Goal: Obtain resource: Obtain resource

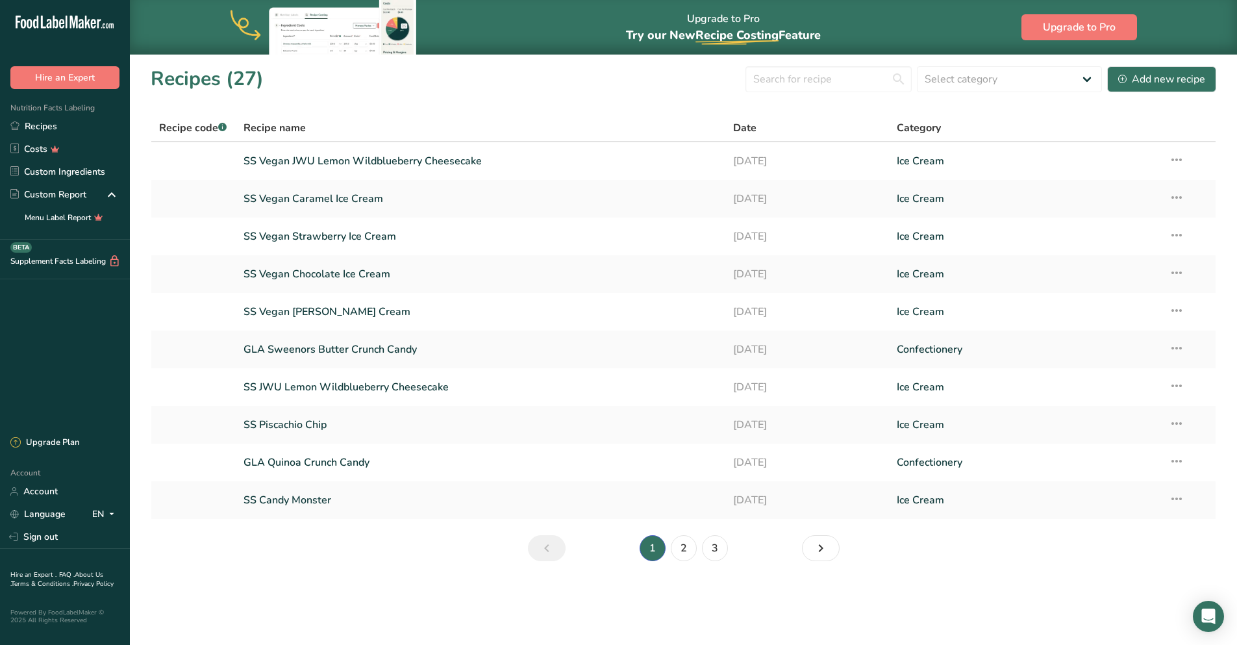
click at [43, 130] on link "Recipes" at bounding box center [65, 126] width 130 height 23
click at [346, 160] on link "SS Vegan JWU Lemon Wildblueberry Cheesecake" at bounding box center [480, 160] width 474 height 27
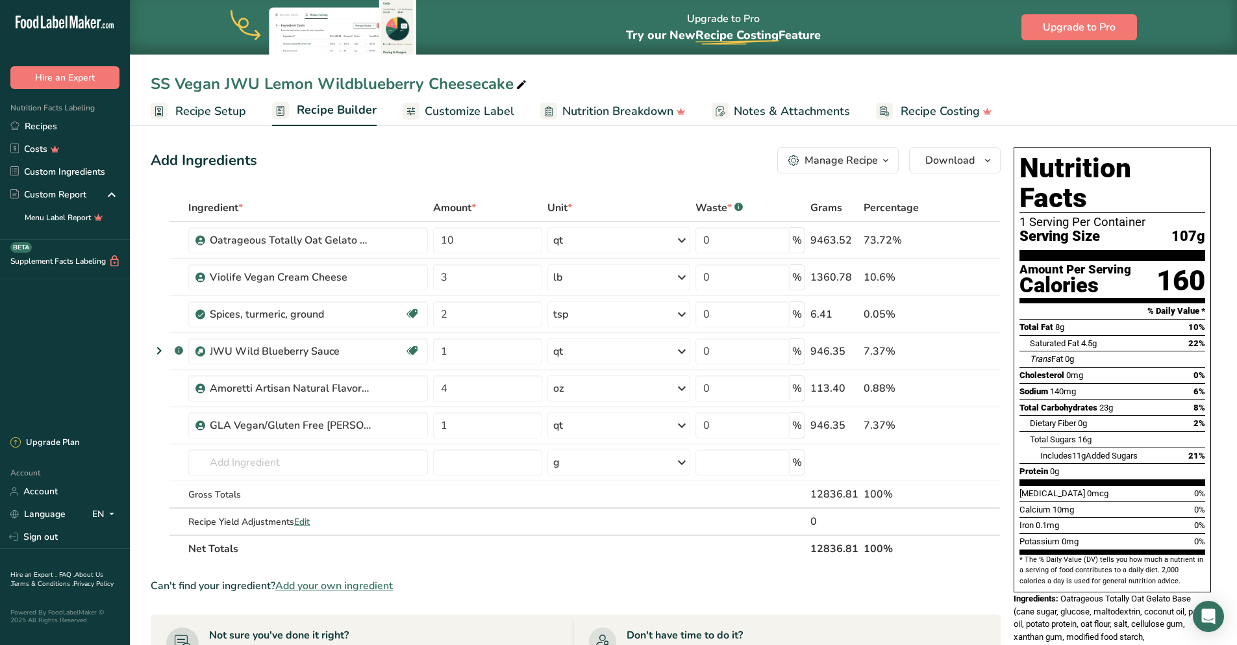
click at [466, 110] on span "Customize Label" at bounding box center [470, 112] width 90 height 18
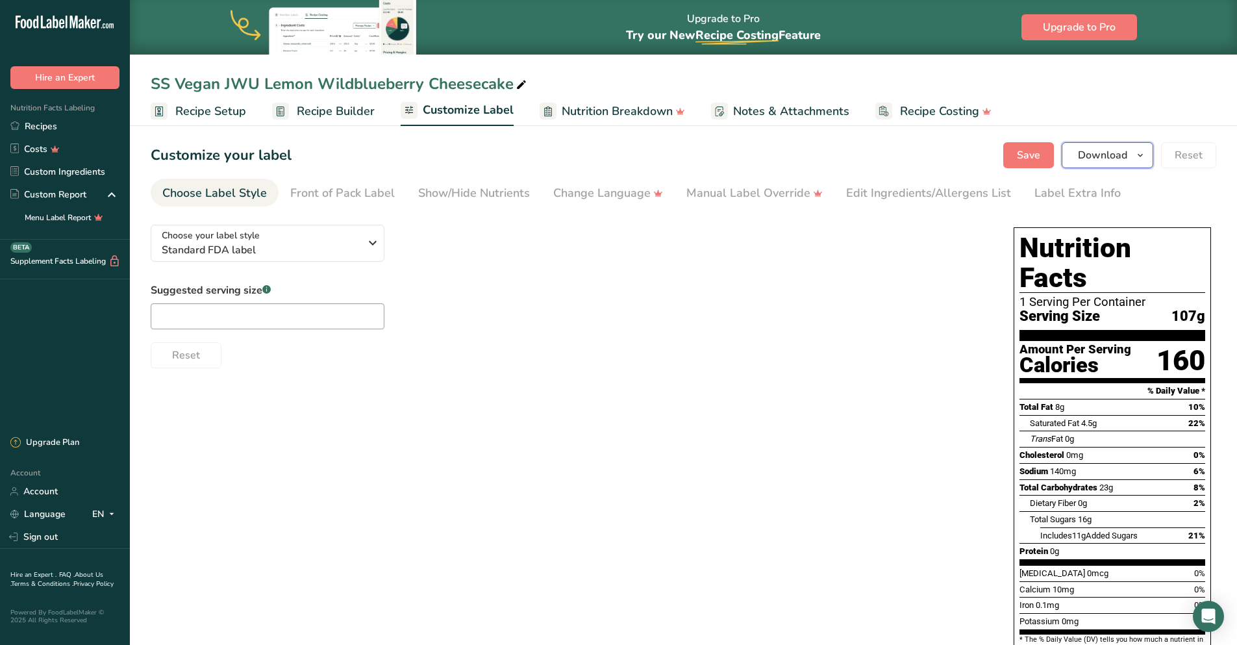
click at [1100, 156] on span "Download" at bounding box center [1102, 155] width 49 height 16
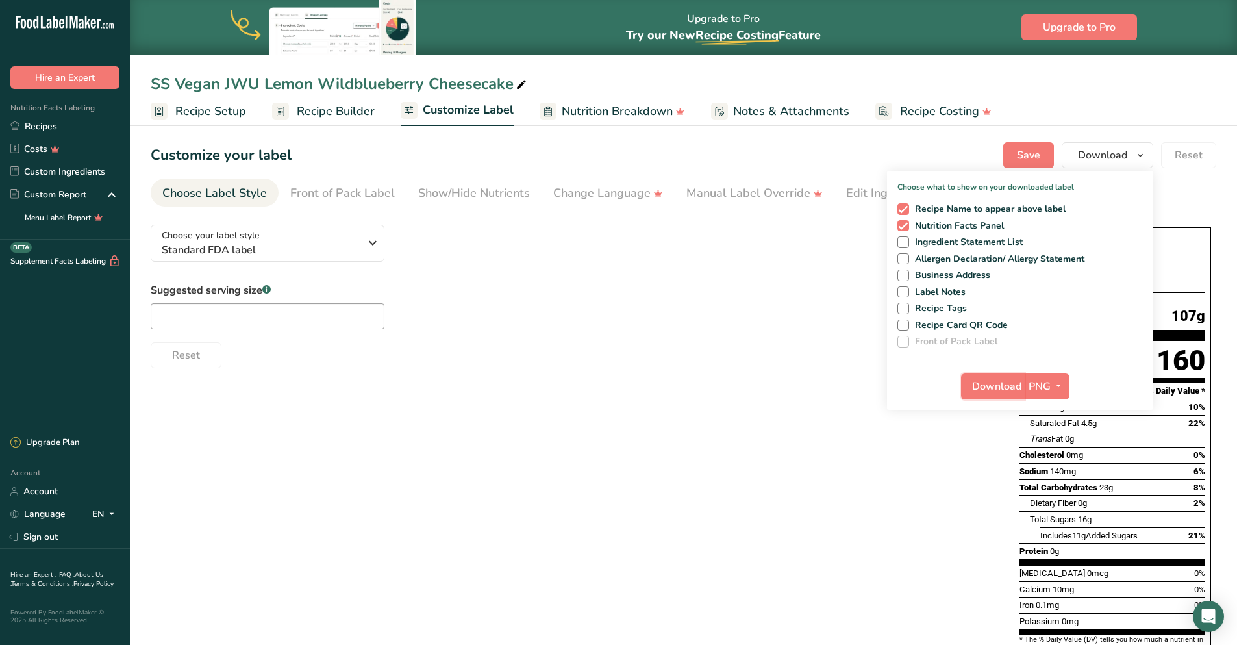
click at [1022, 380] on button "Download" at bounding box center [993, 386] width 64 height 26
drag, startPoint x: 35, startPoint y: 129, endPoint x: 264, endPoint y: 211, distance: 243.3
click at [35, 129] on link "Recipes" at bounding box center [65, 126] width 130 height 23
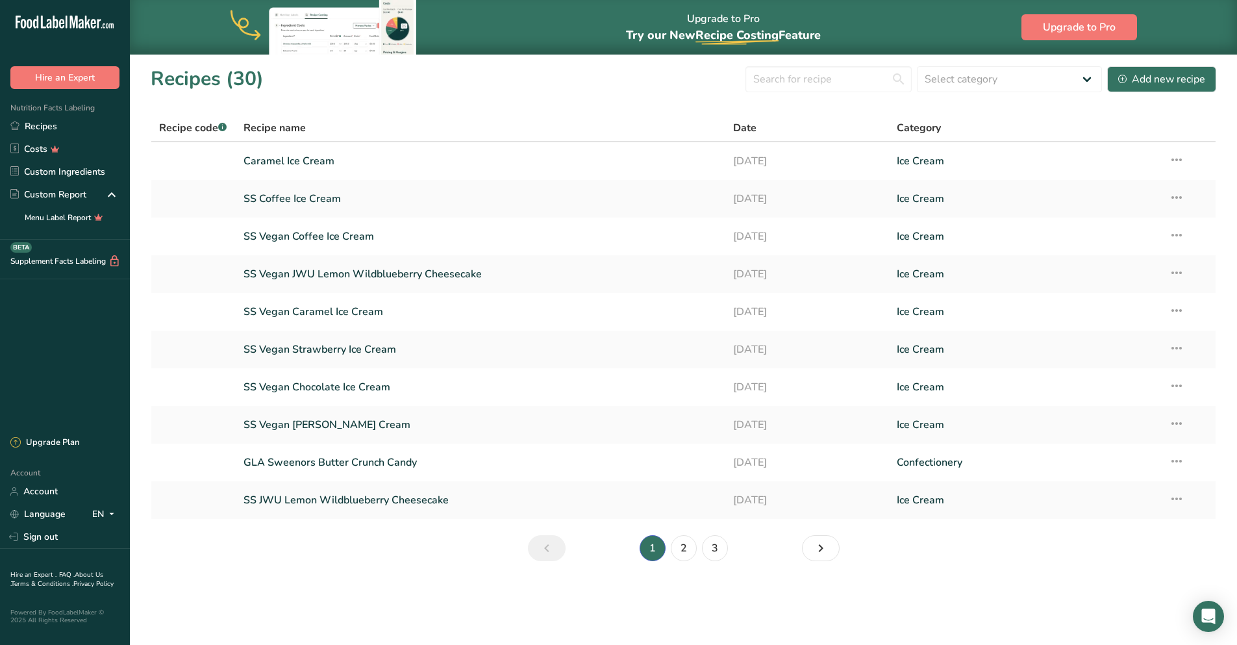
click at [302, 202] on link "SS Coffee Ice Cream" at bounding box center [480, 198] width 474 height 27
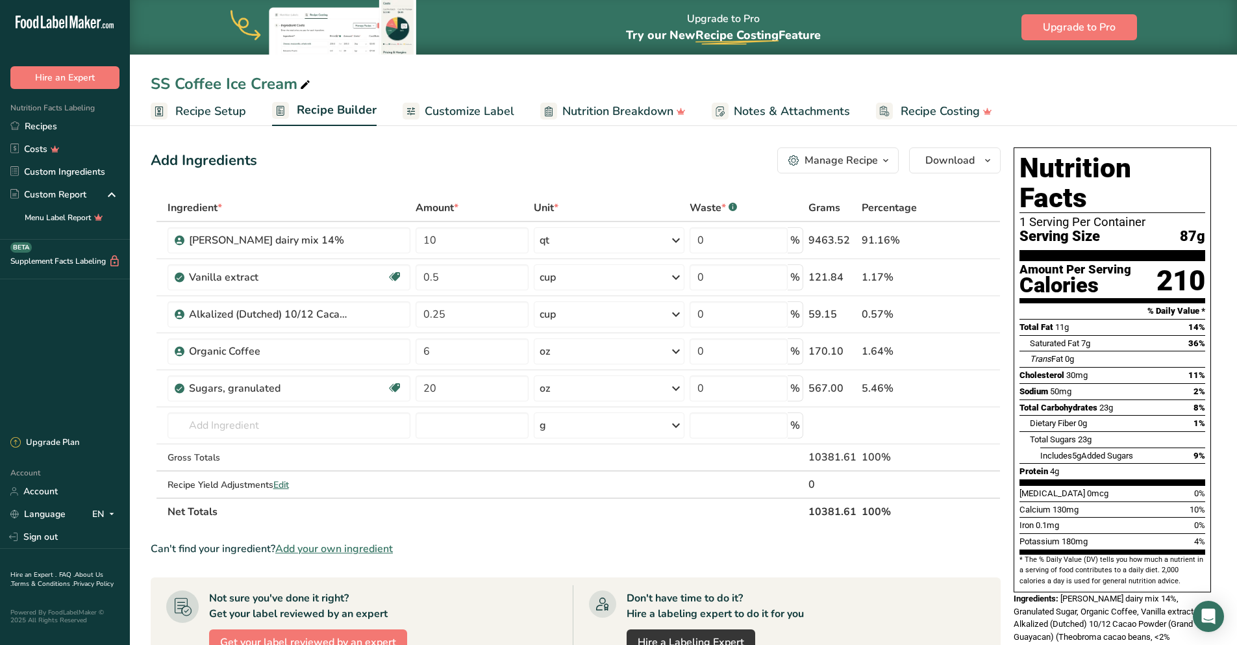
click at [478, 118] on span "Customize Label" at bounding box center [470, 112] width 90 height 18
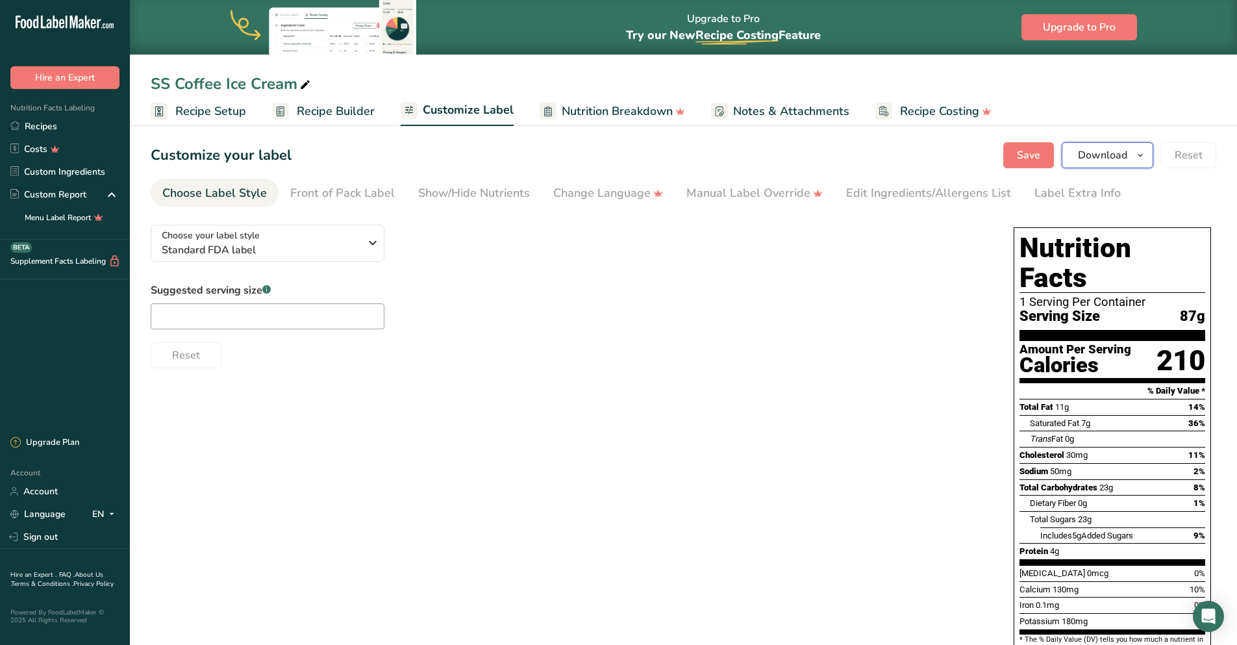
click at [1090, 164] on button "Download" at bounding box center [1107, 155] width 92 height 26
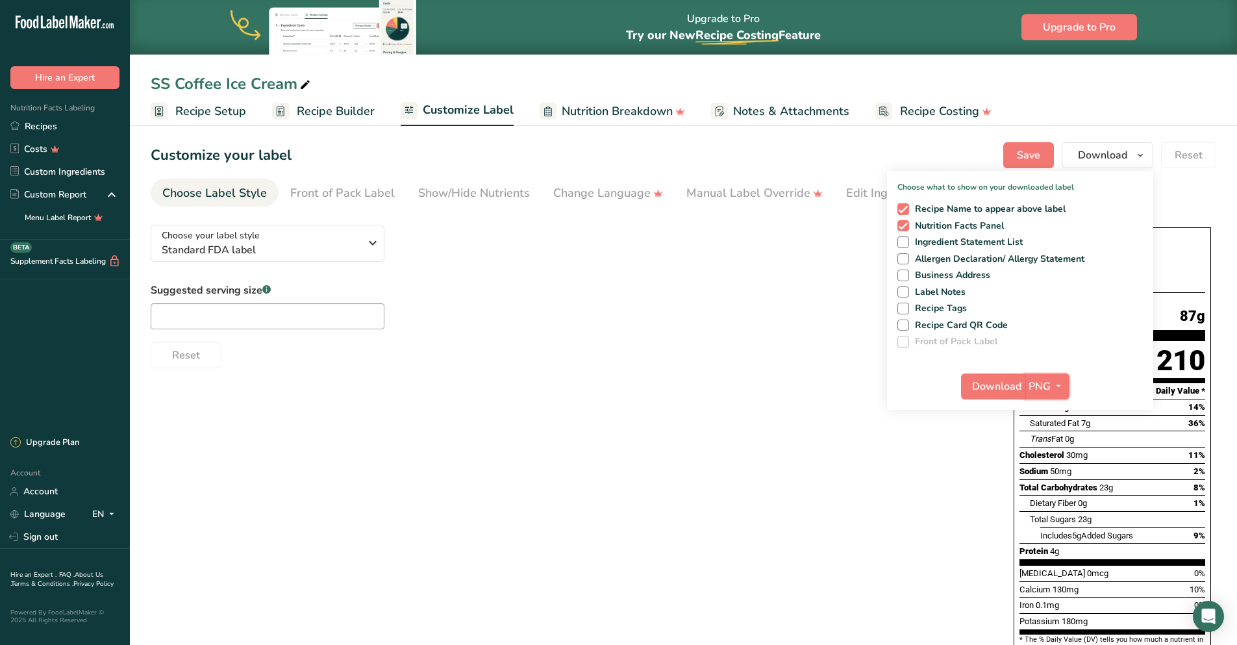
click at [1031, 386] on span "PNG" at bounding box center [1039, 386] width 22 height 16
click at [991, 388] on span "Download" at bounding box center [996, 386] width 49 height 16
click at [55, 127] on link "Recipes" at bounding box center [65, 126] width 130 height 23
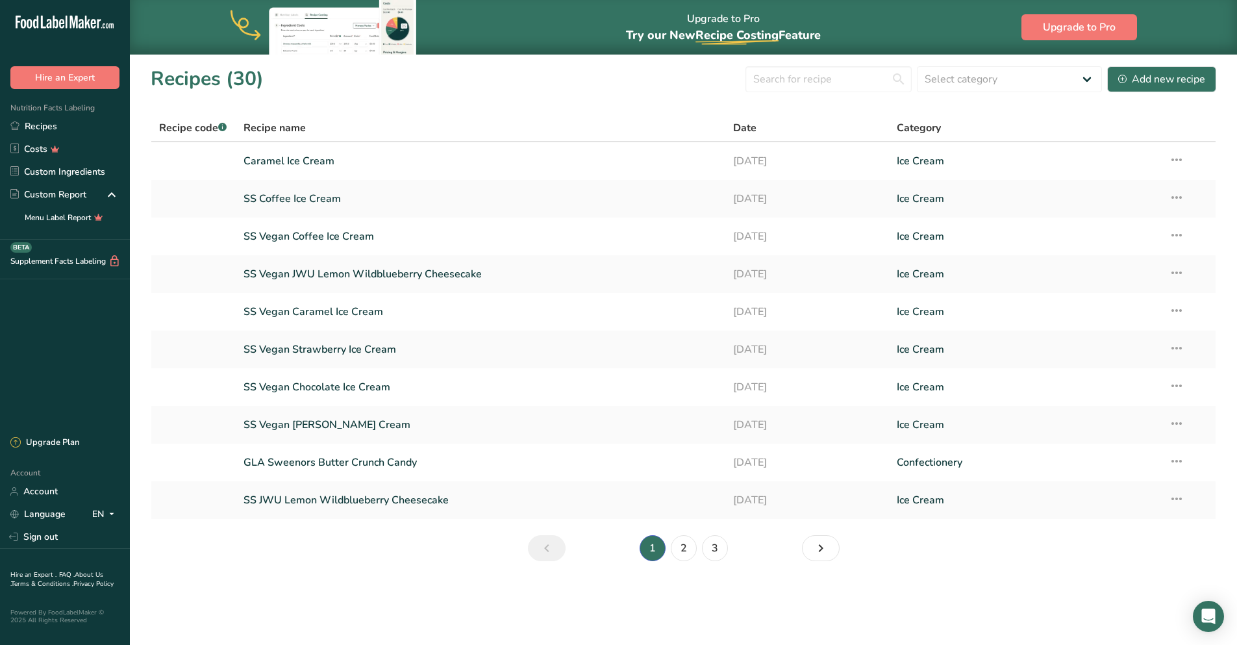
click at [282, 240] on link "SS Vegan Coffee Ice Cream" at bounding box center [480, 236] width 474 height 27
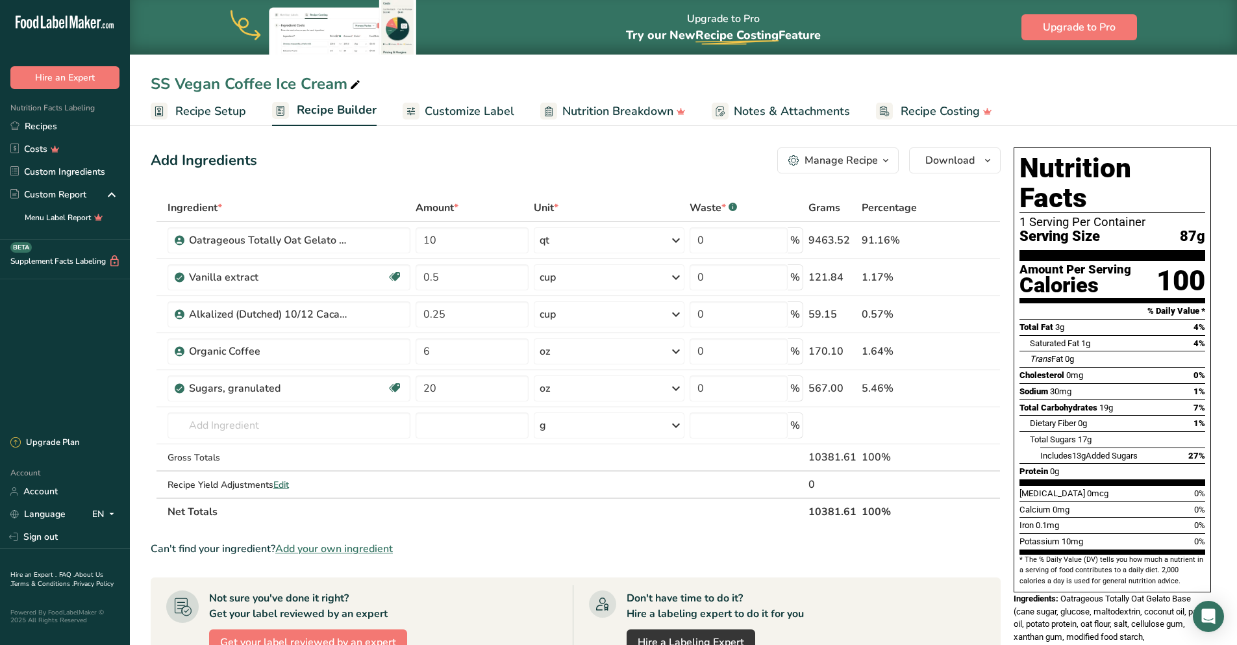
click at [446, 110] on span "Customize Label" at bounding box center [470, 112] width 90 height 18
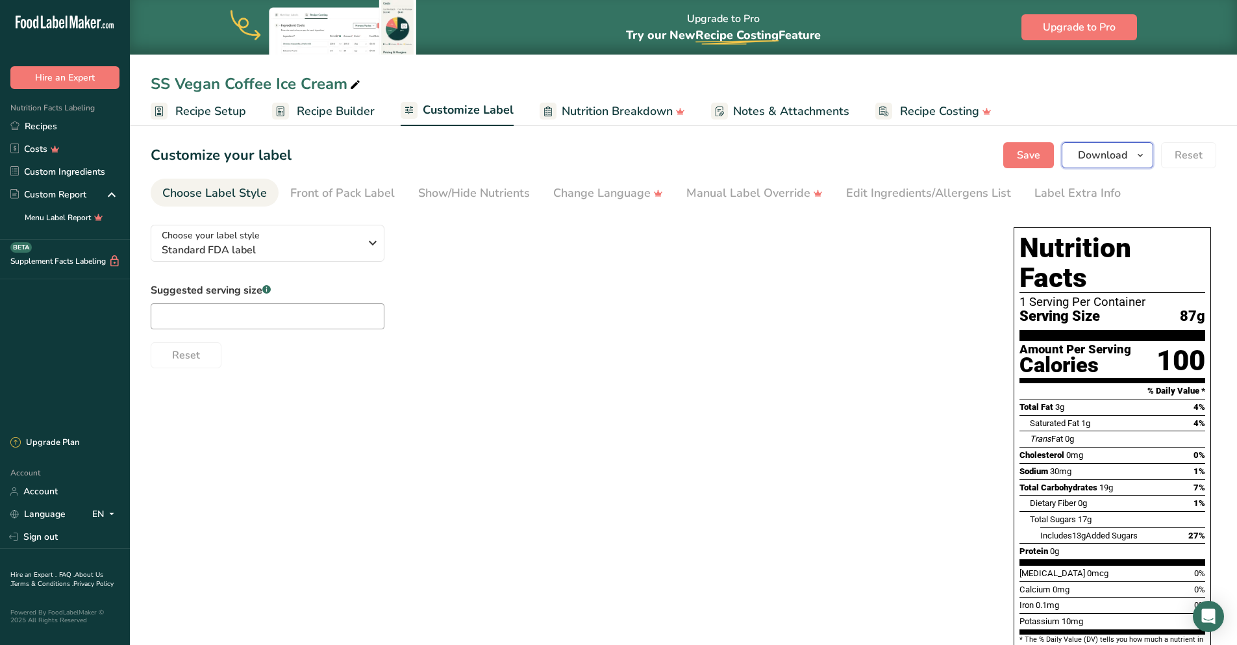
click at [1094, 158] on span "Download" at bounding box center [1102, 155] width 49 height 16
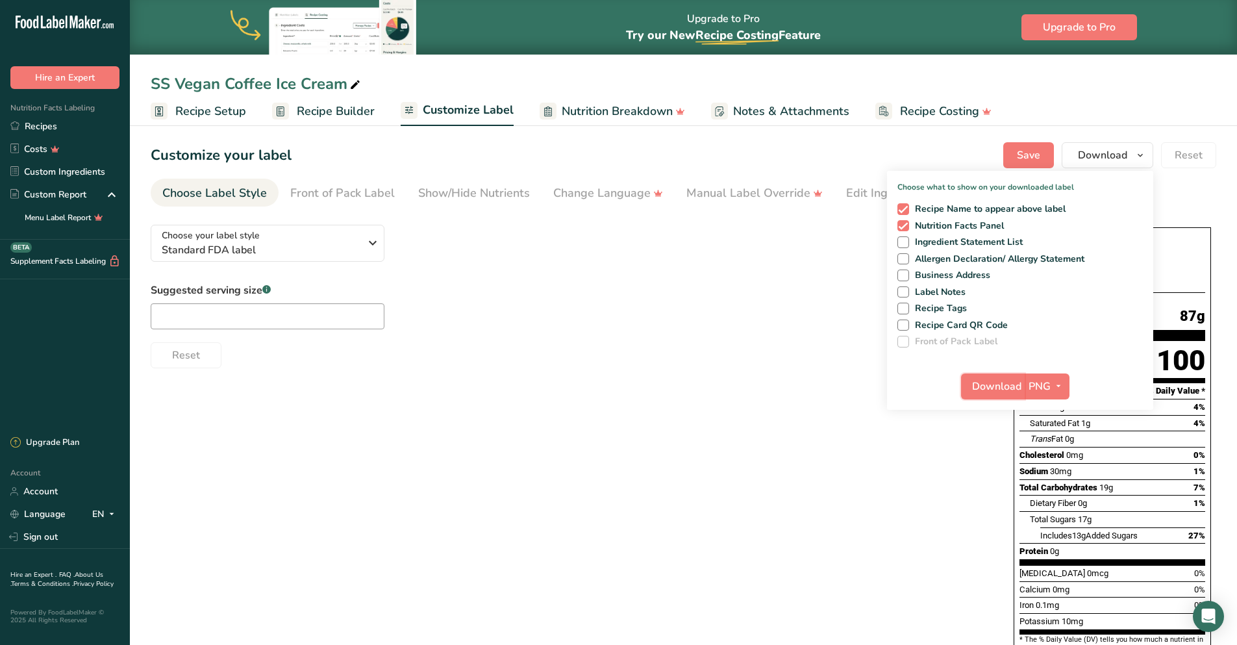
click at [1017, 386] on span "Download" at bounding box center [996, 386] width 49 height 16
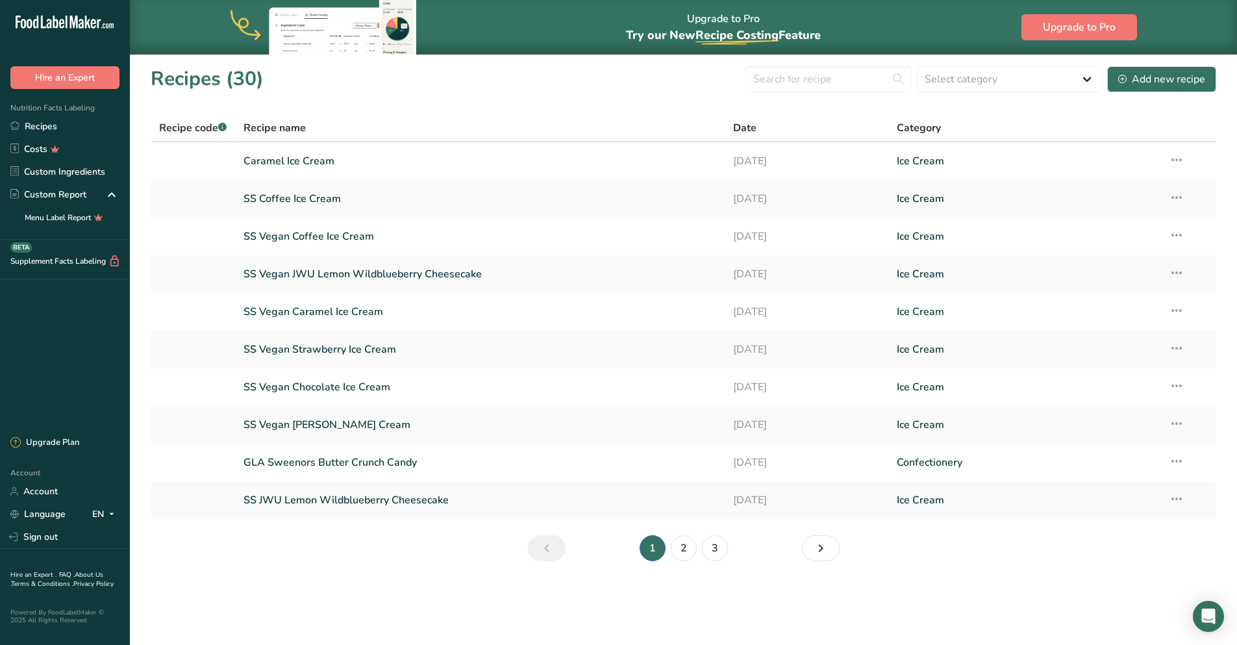
click at [328, 345] on link "SS Vegan Strawberry Ice Cream" at bounding box center [480, 349] width 474 height 27
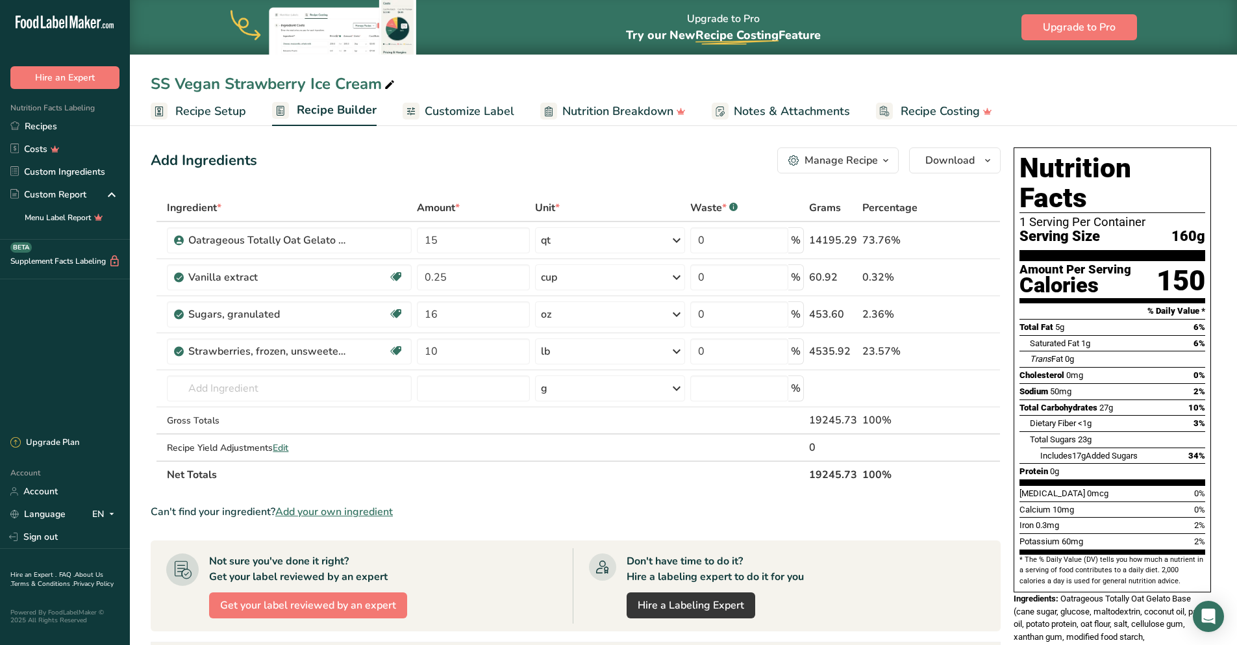
click at [443, 101] on link "Customize Label" at bounding box center [458, 111] width 112 height 29
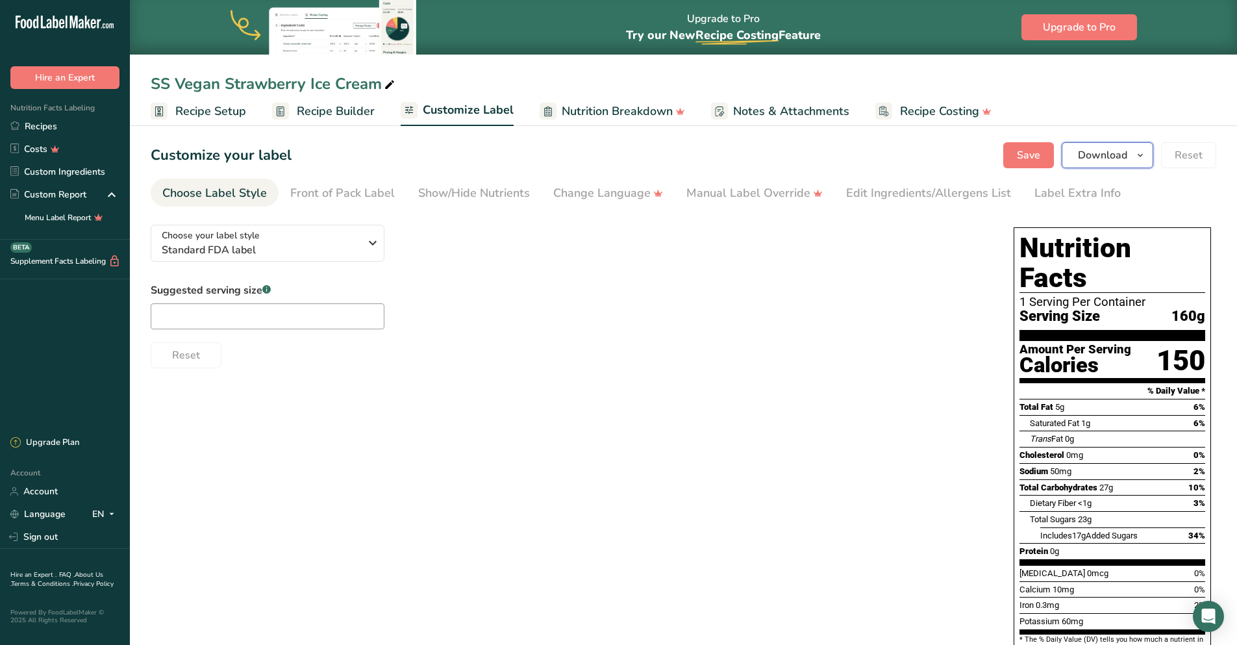
click at [1076, 158] on button "Download" at bounding box center [1107, 155] width 92 height 26
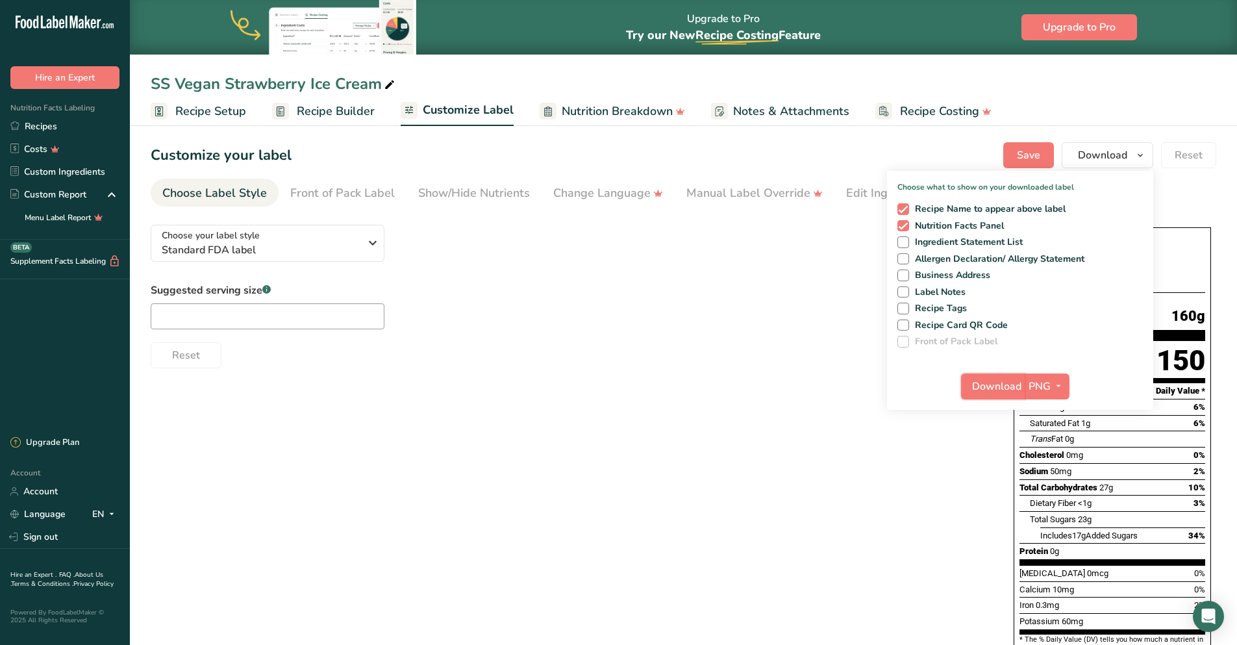
click at [1016, 386] on span "Download" at bounding box center [996, 386] width 49 height 16
click at [57, 130] on link "Recipes" at bounding box center [65, 126] width 130 height 23
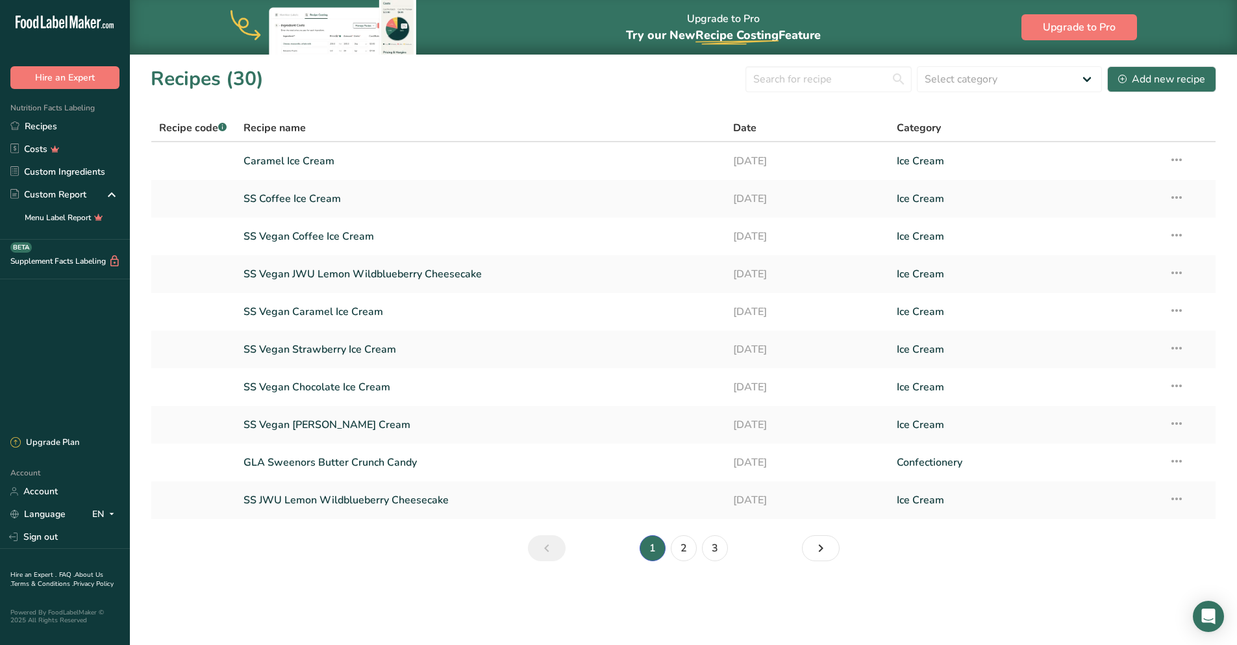
click at [329, 382] on link "SS Vegan Chocolate Ice Cream" at bounding box center [480, 386] width 474 height 27
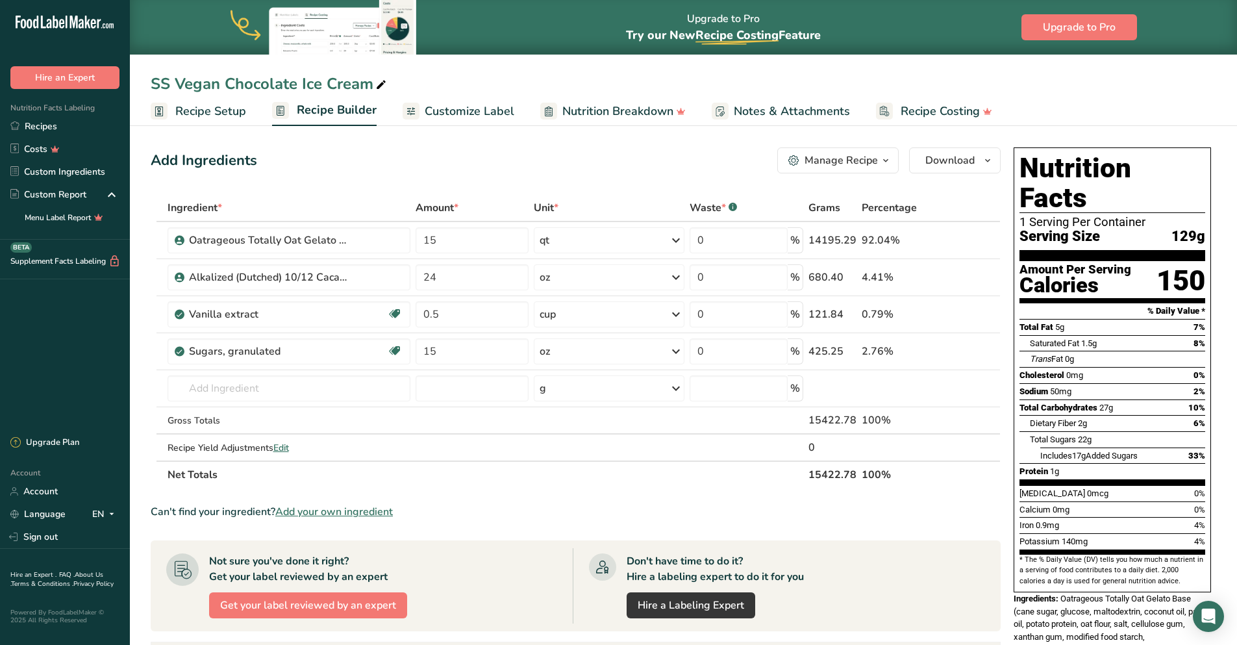
click at [463, 114] on span "Customize Label" at bounding box center [470, 112] width 90 height 18
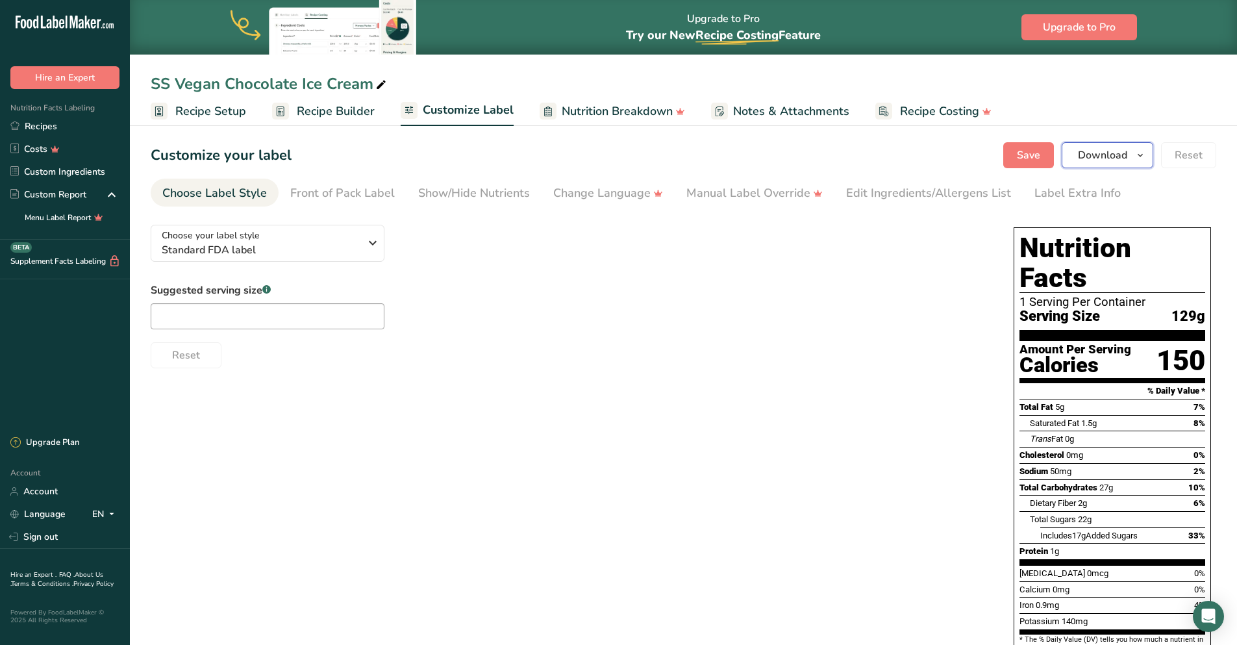
click at [1114, 158] on span "Download" at bounding box center [1102, 155] width 49 height 16
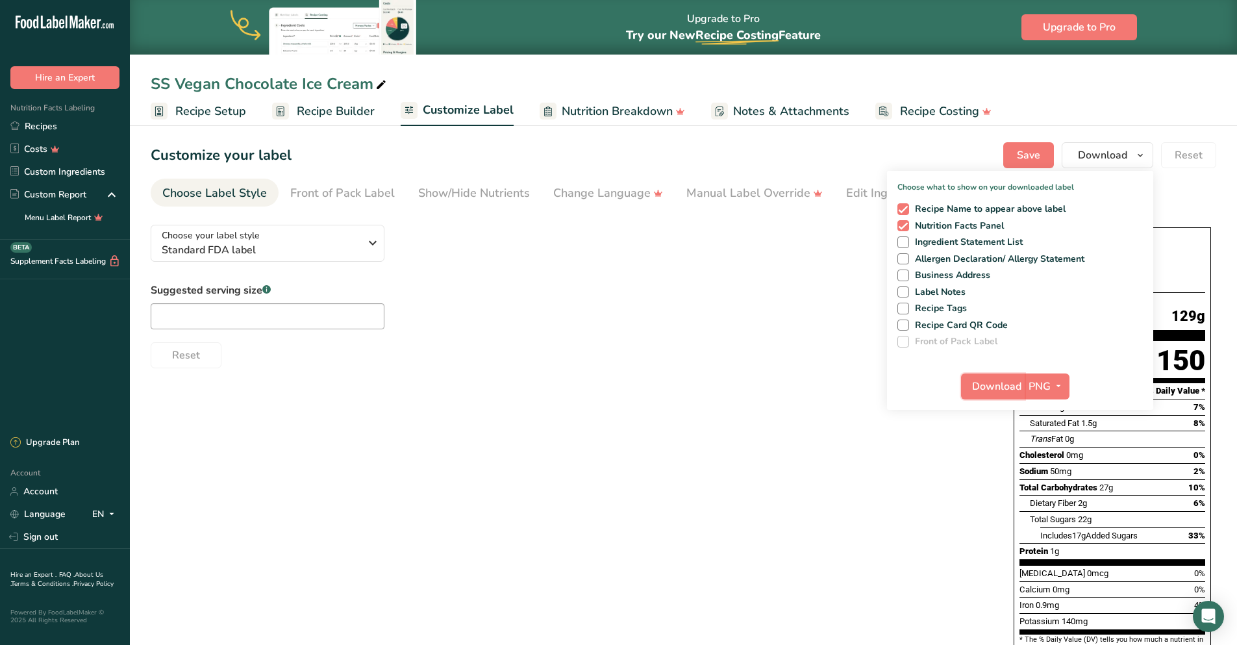
click at [1009, 389] on span "Download" at bounding box center [996, 386] width 49 height 16
click at [64, 131] on link "Recipes" at bounding box center [65, 126] width 130 height 23
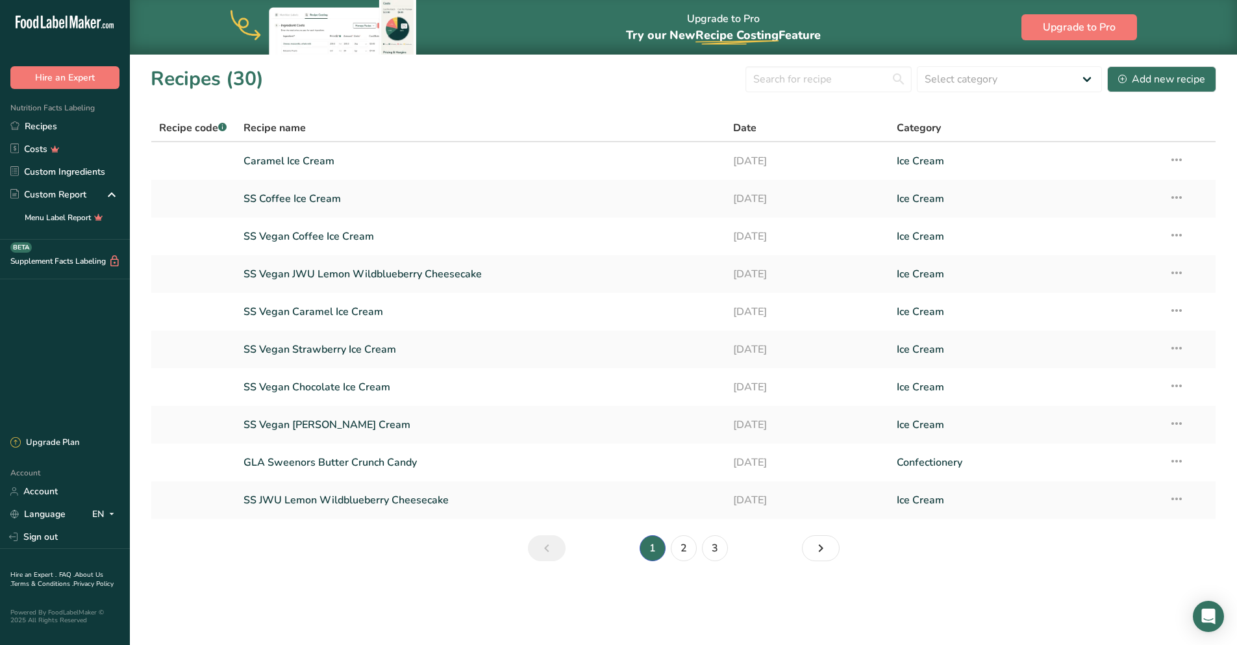
click at [332, 421] on link "SS Vegan Vanilla Ice Cream" at bounding box center [480, 424] width 474 height 27
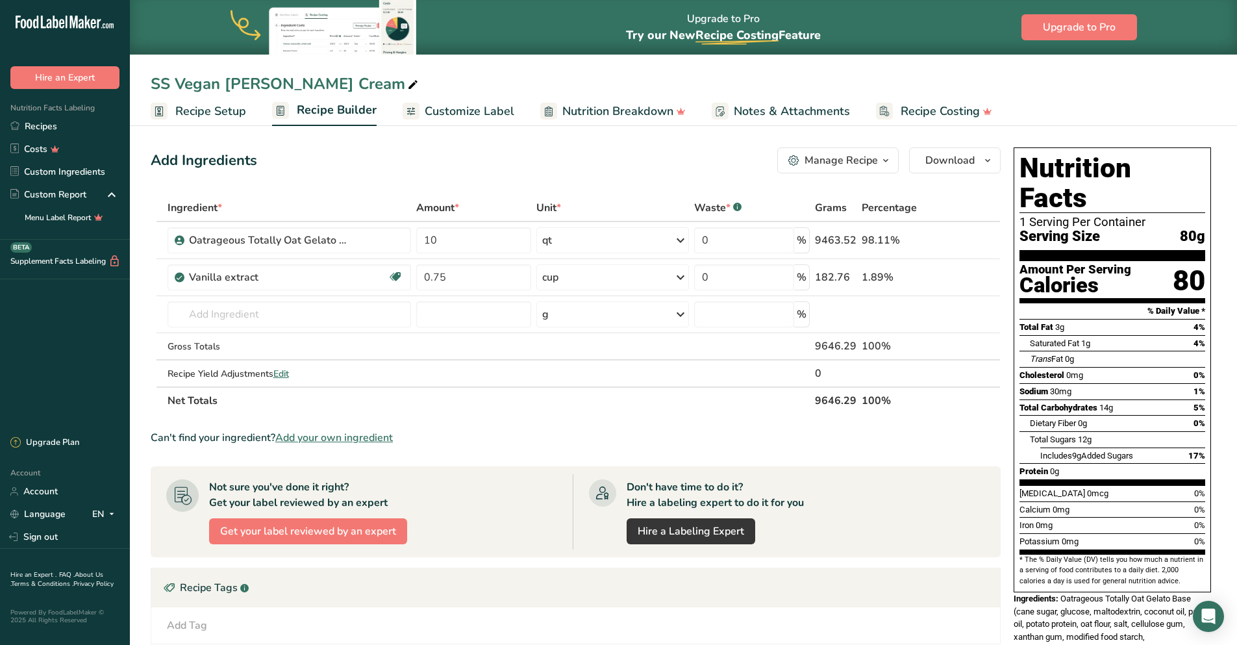
click at [489, 106] on span "Customize Label" at bounding box center [470, 112] width 90 height 18
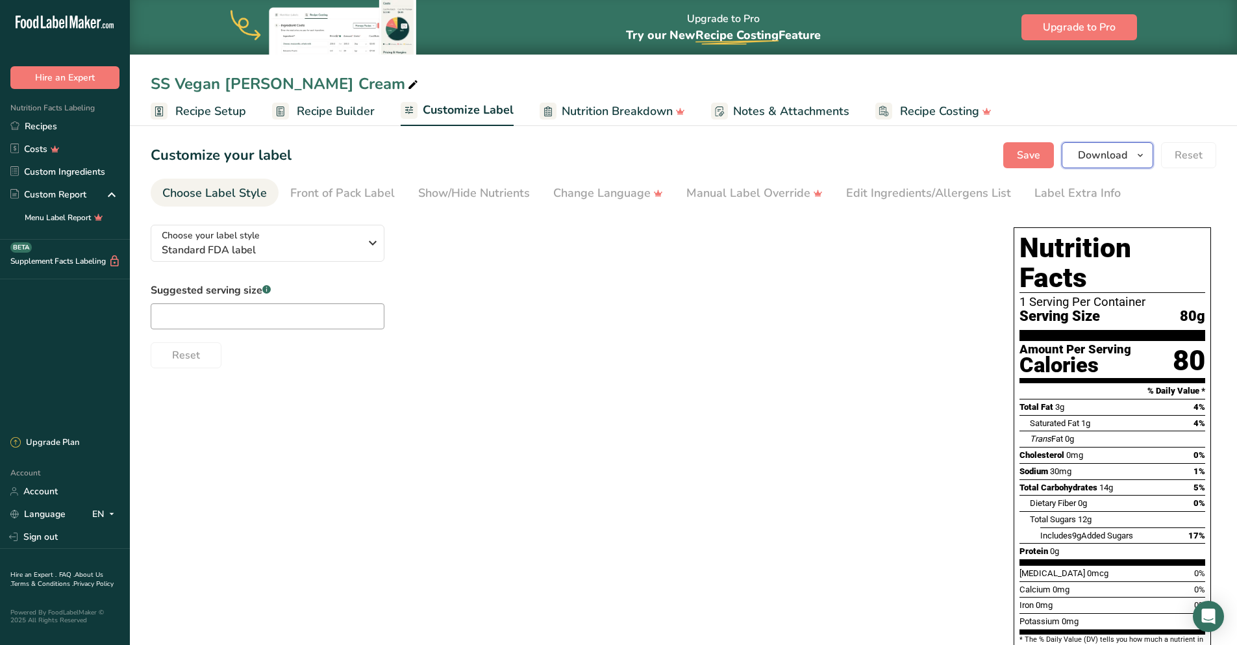
click at [1086, 158] on span "Download" at bounding box center [1102, 155] width 49 height 16
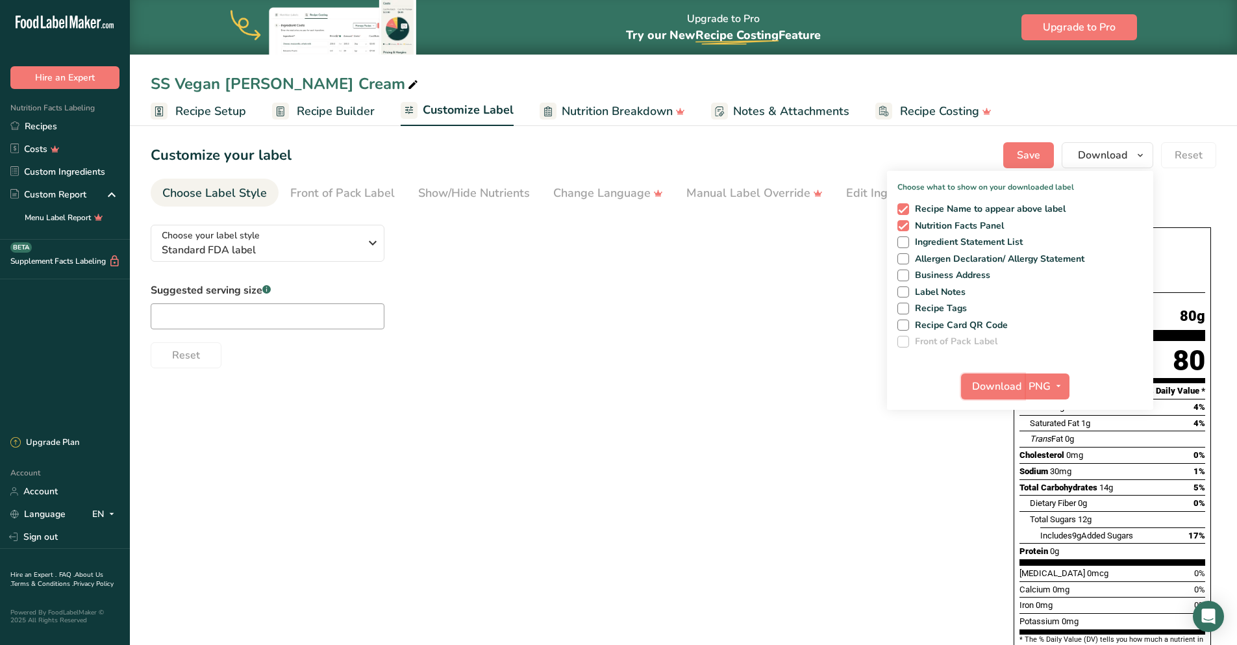
click at [1017, 399] on button "Download" at bounding box center [993, 386] width 64 height 26
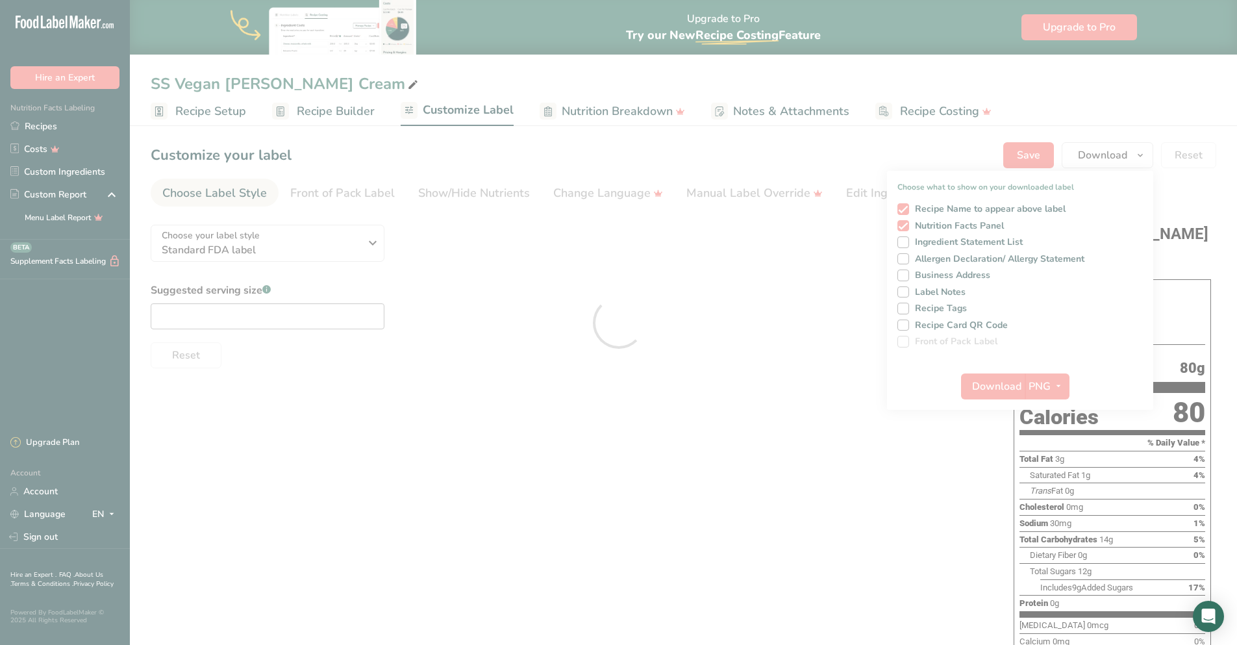
click at [50, 123] on div at bounding box center [618, 322] width 1237 height 645
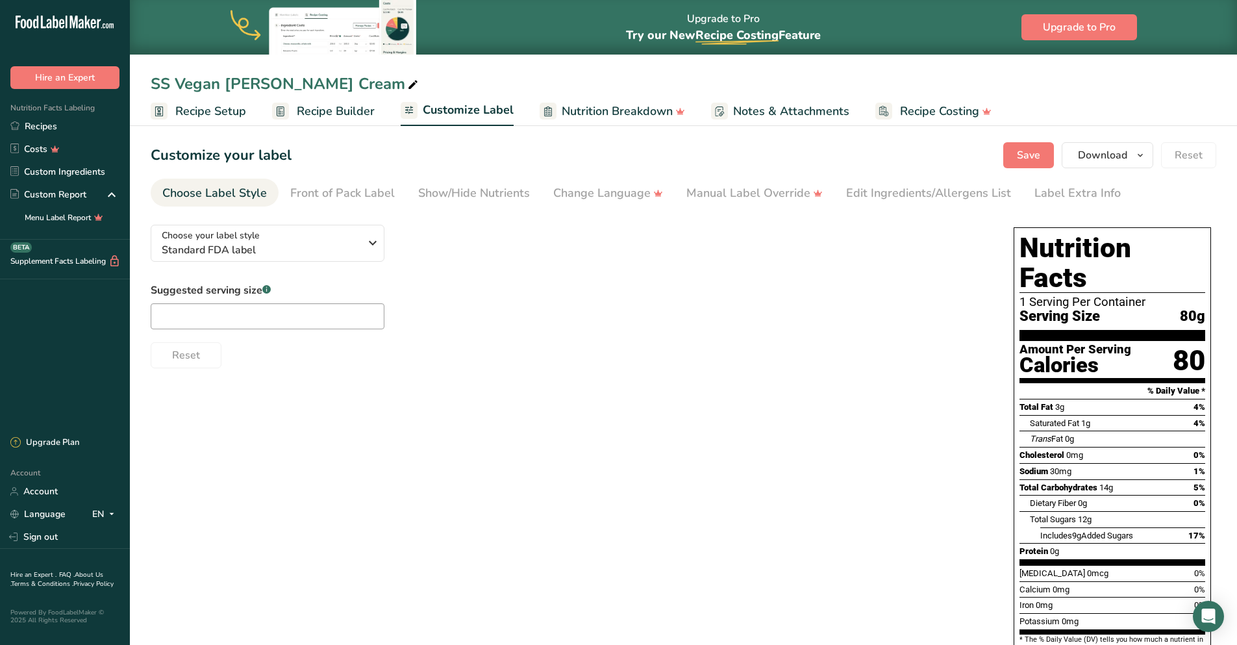
click at [50, 123] on link "Recipes" at bounding box center [65, 126] width 130 height 23
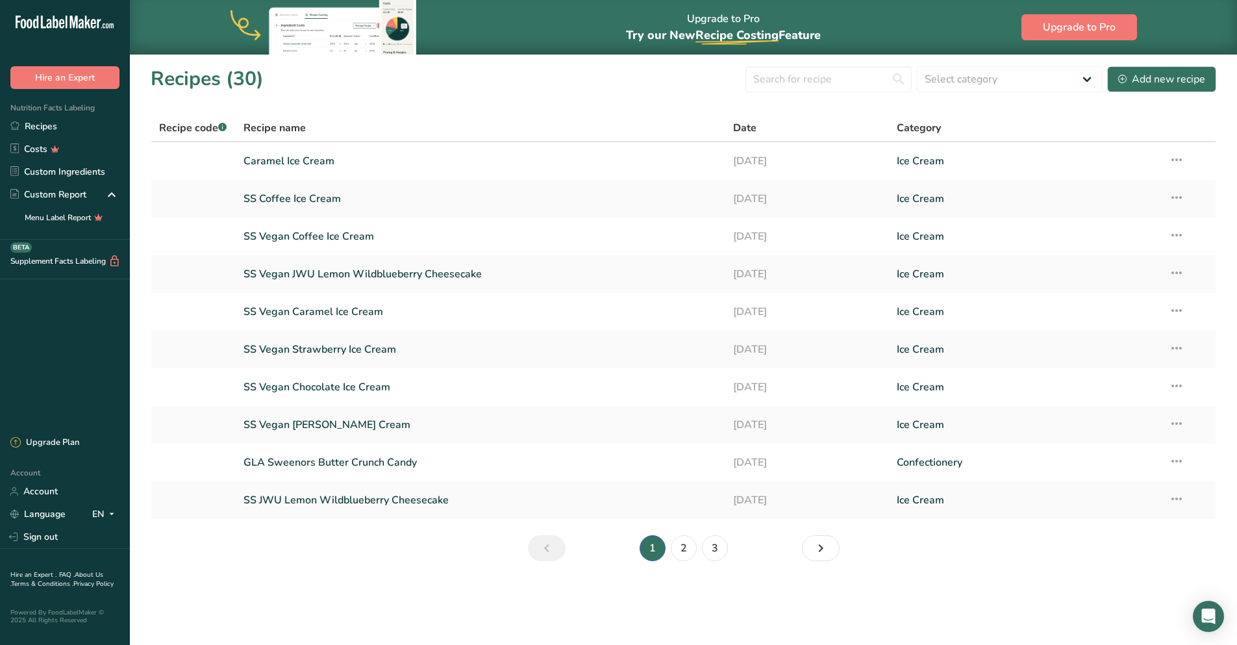
click at [359, 500] on link "SS JWU Lemon Wildblueberry Cheesecake" at bounding box center [480, 499] width 474 height 27
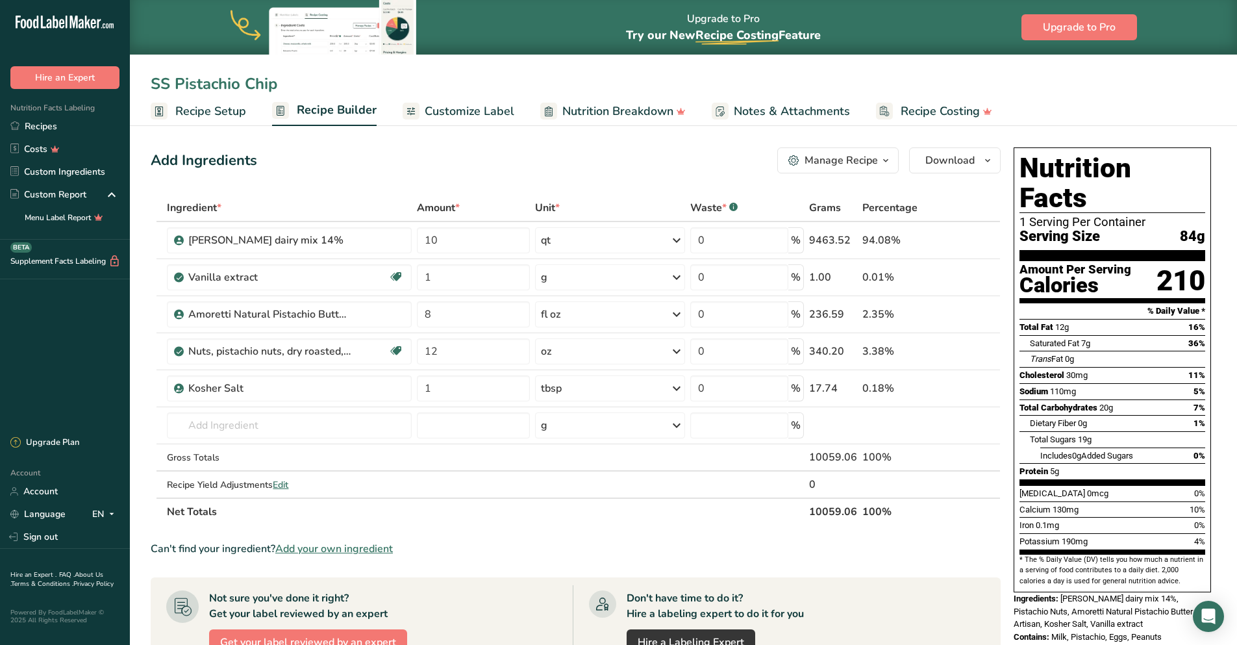
type input "SS Pistachio Chip"
click at [462, 110] on span "Customize Label" at bounding box center [470, 112] width 90 height 18
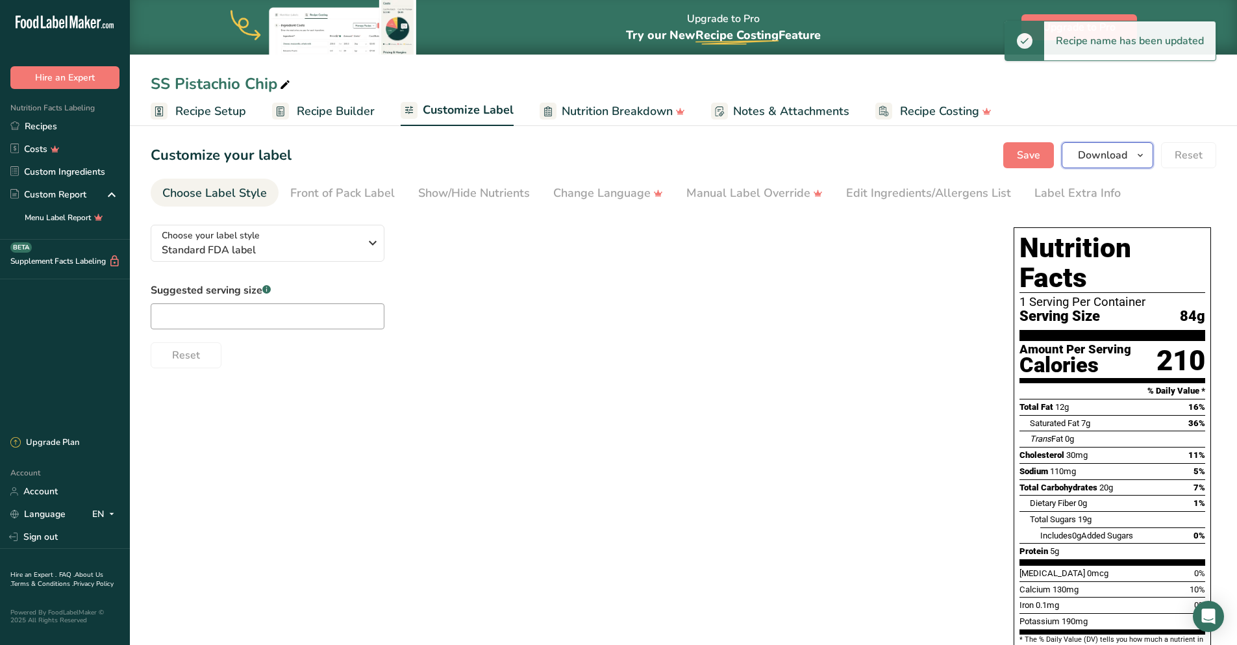
click at [1093, 155] on span "Download" at bounding box center [1102, 155] width 49 height 16
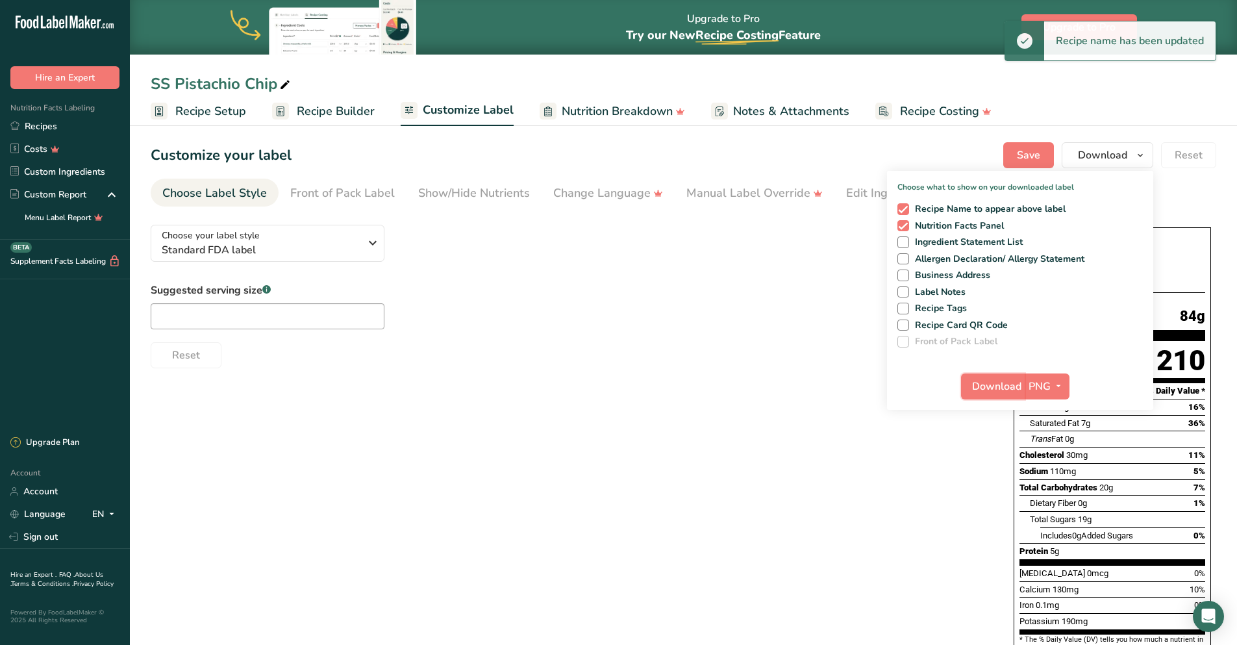
click at [1019, 388] on span "Download" at bounding box center [996, 386] width 49 height 16
click at [55, 130] on link "Recipes" at bounding box center [65, 126] width 130 height 23
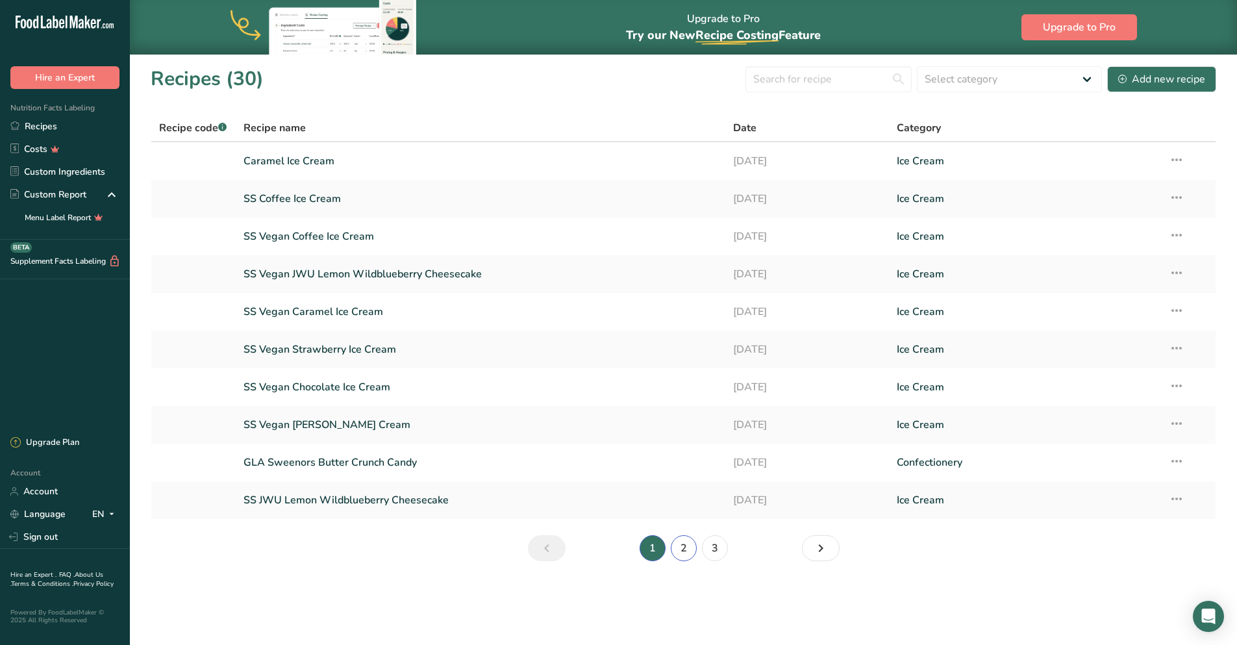
click at [678, 548] on link "2" at bounding box center [684, 548] width 26 height 26
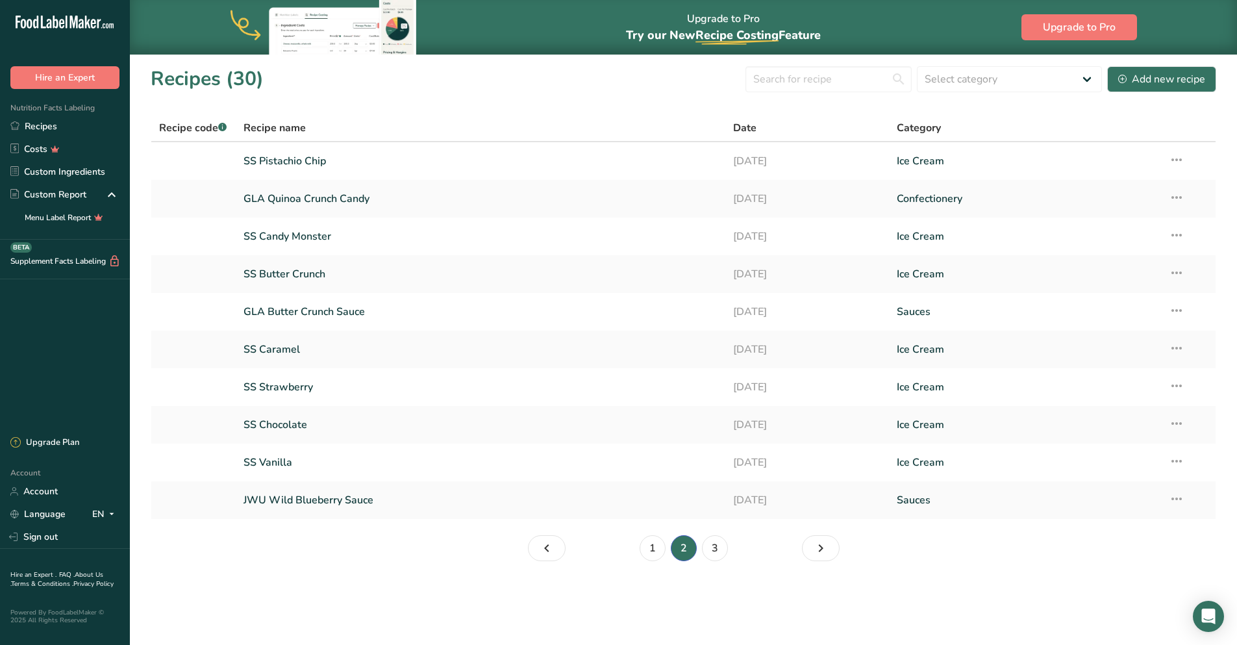
click at [298, 238] on link "SS Candy Monster" at bounding box center [480, 236] width 474 height 27
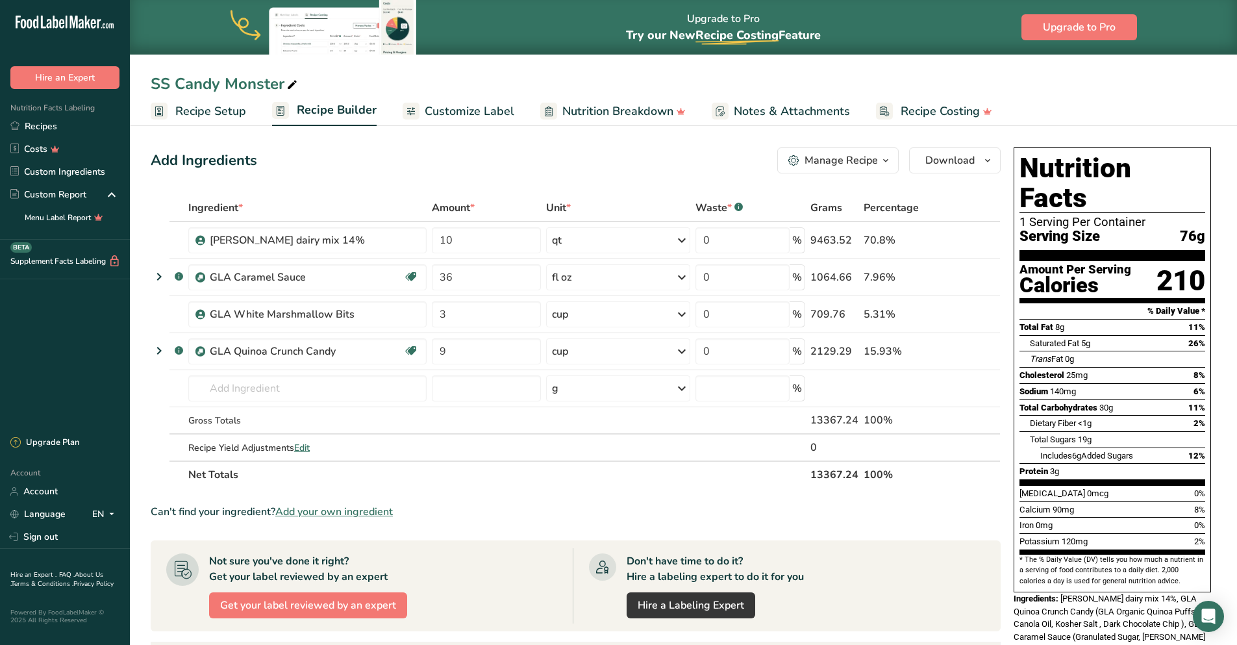
click at [467, 114] on span "Customize Label" at bounding box center [470, 112] width 90 height 18
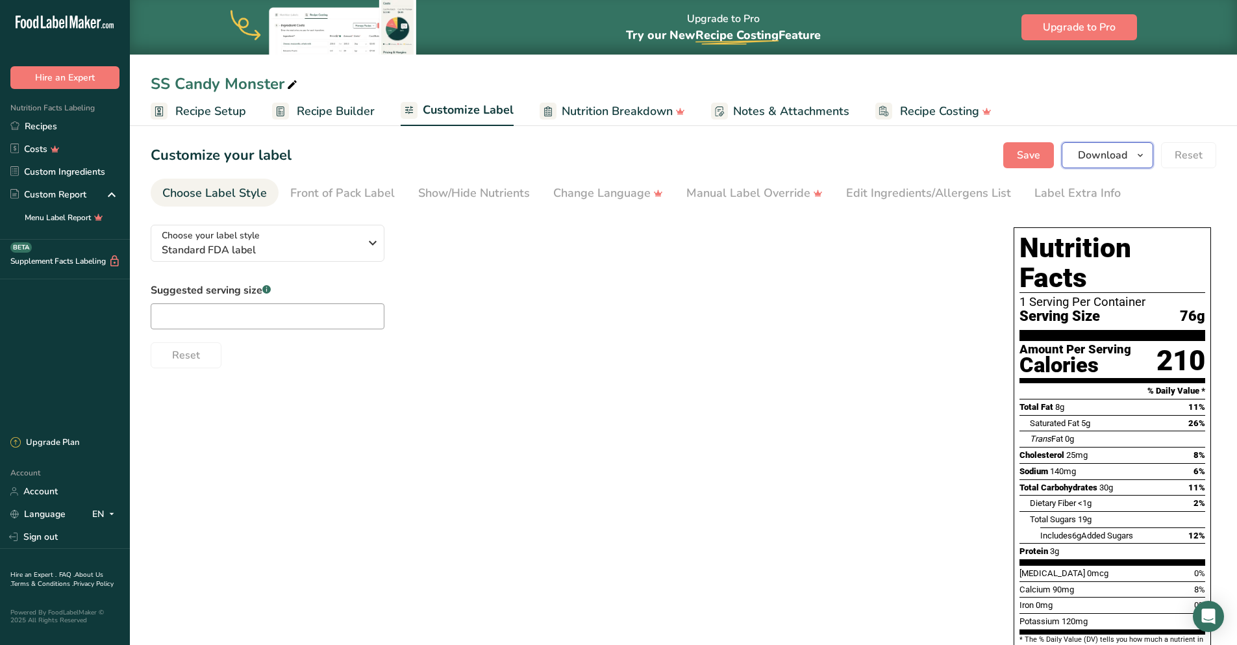
click at [1093, 150] on span "Download" at bounding box center [1102, 155] width 49 height 16
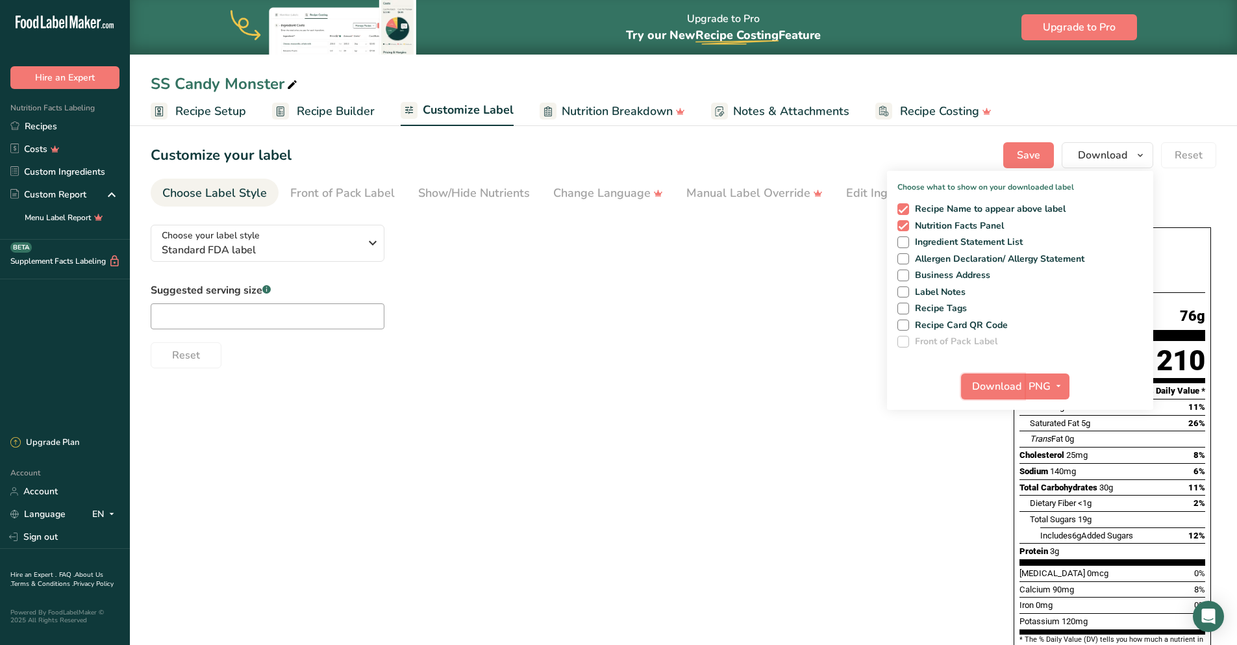
click at [1010, 375] on button "Download" at bounding box center [993, 386] width 64 height 26
click at [44, 122] on link "Recipes" at bounding box center [65, 126] width 130 height 23
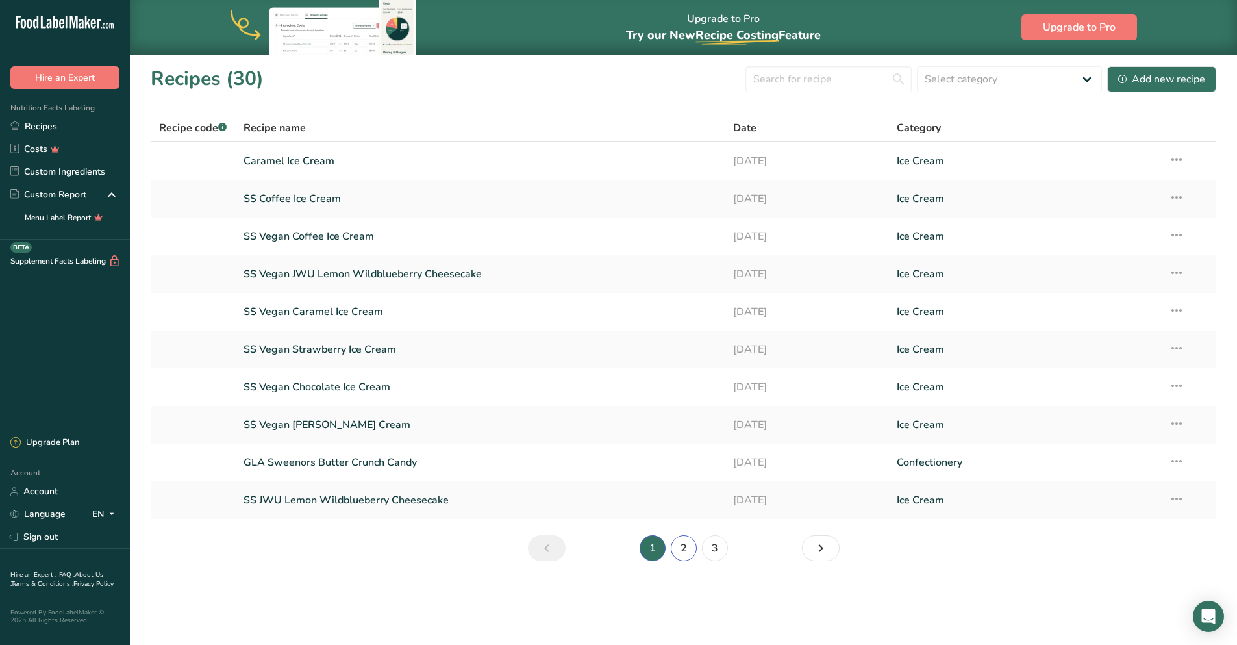
click at [693, 541] on link "2" at bounding box center [684, 548] width 26 height 26
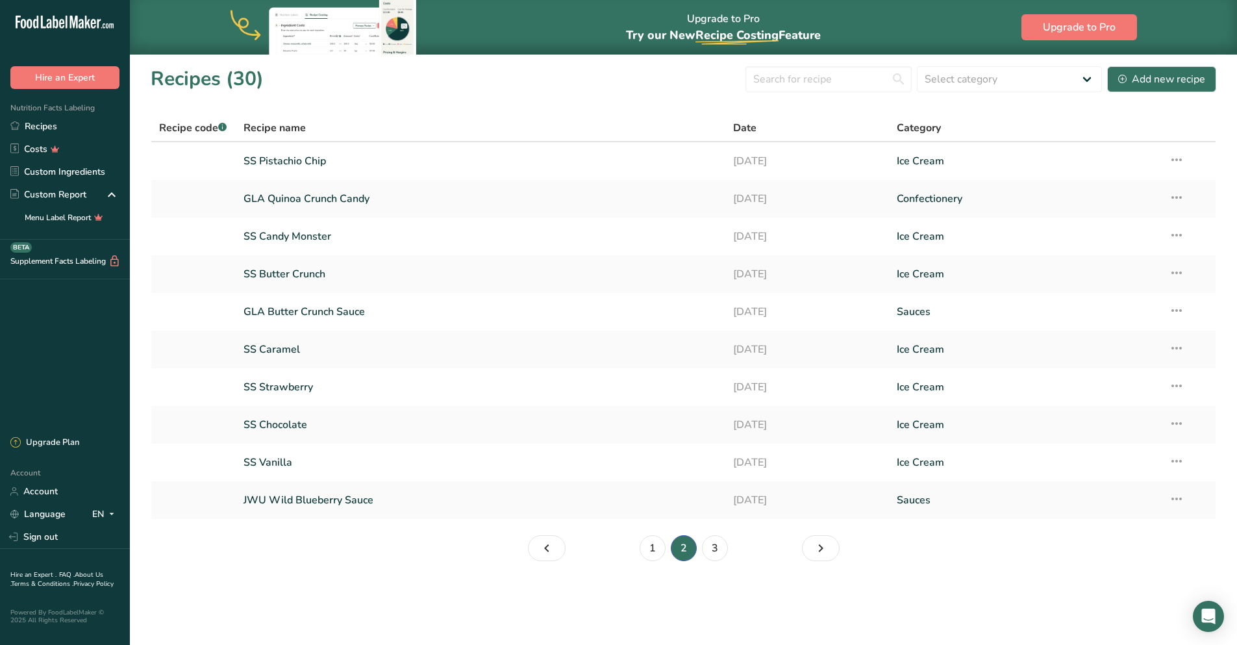
click at [296, 271] on link "SS Butter Crunch" at bounding box center [480, 273] width 474 height 27
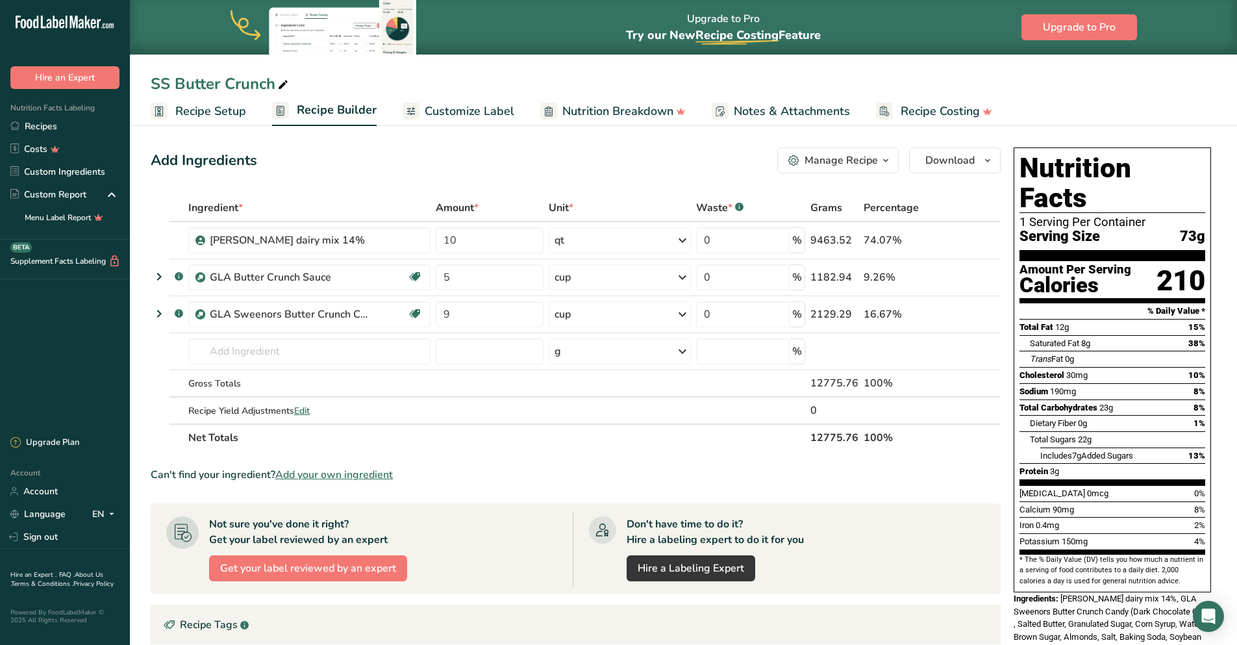
click at [456, 114] on span "Customize Label" at bounding box center [470, 112] width 90 height 18
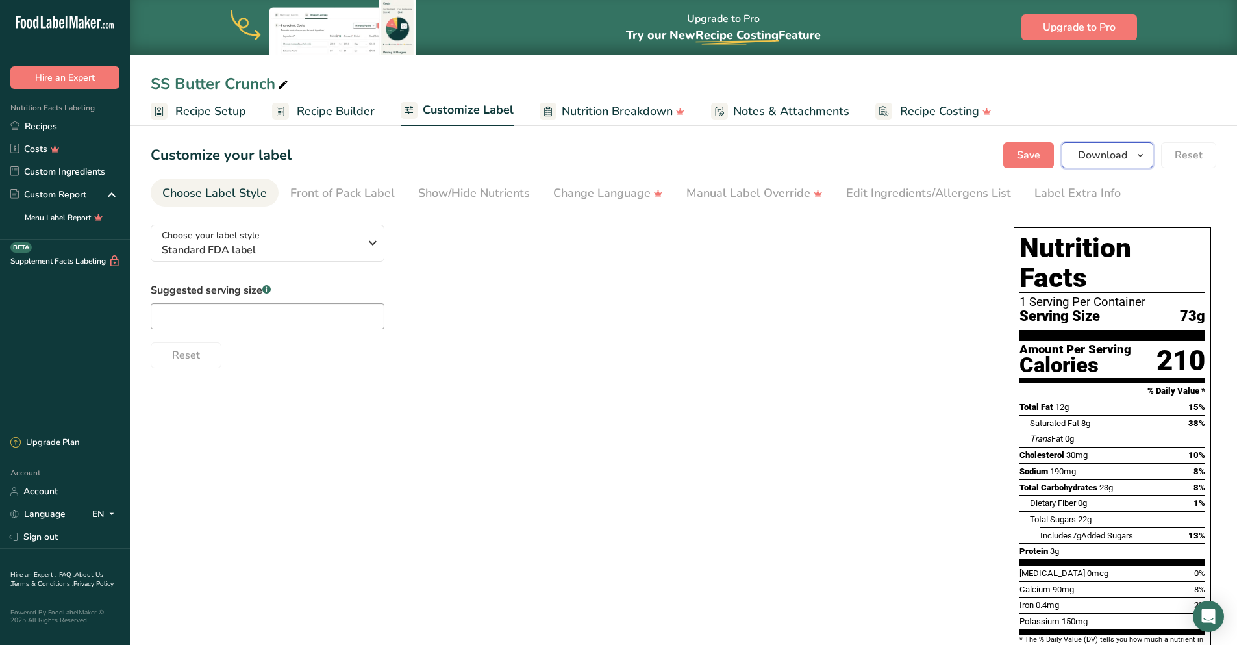
click at [1091, 163] on button "Download" at bounding box center [1107, 155] width 92 height 26
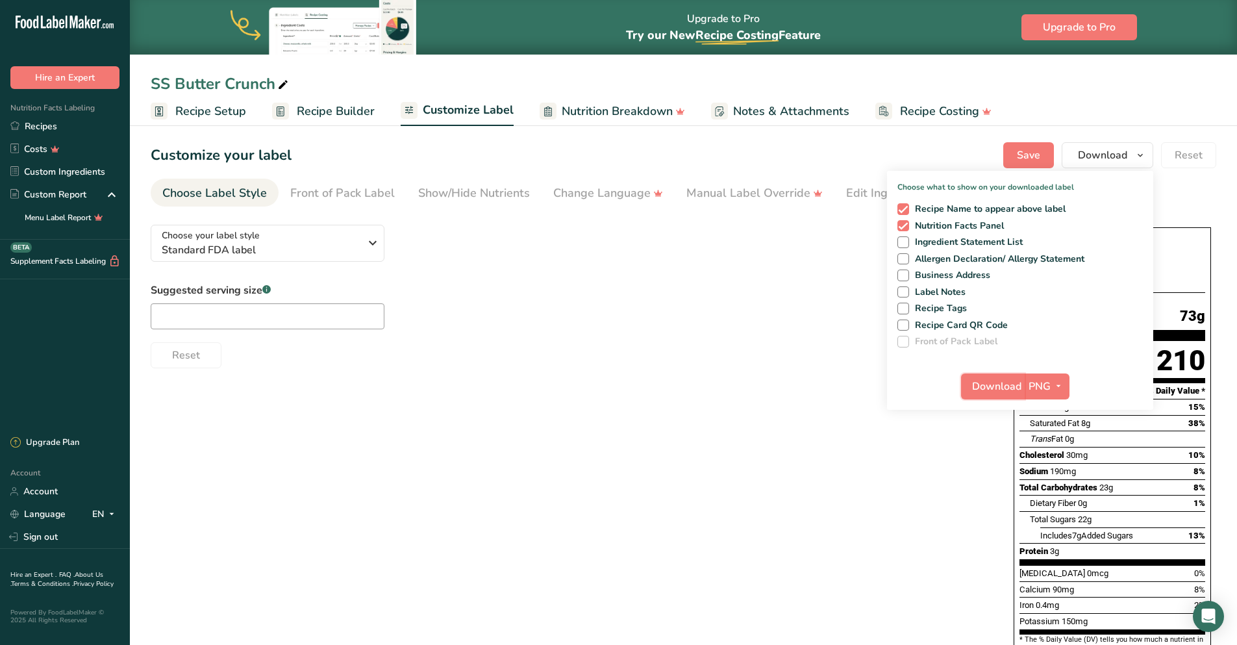
click at [1011, 390] on span "Download" at bounding box center [996, 386] width 49 height 16
click at [1005, 391] on span "Download" at bounding box center [996, 386] width 49 height 16
click at [66, 128] on link "Recipes" at bounding box center [65, 126] width 130 height 23
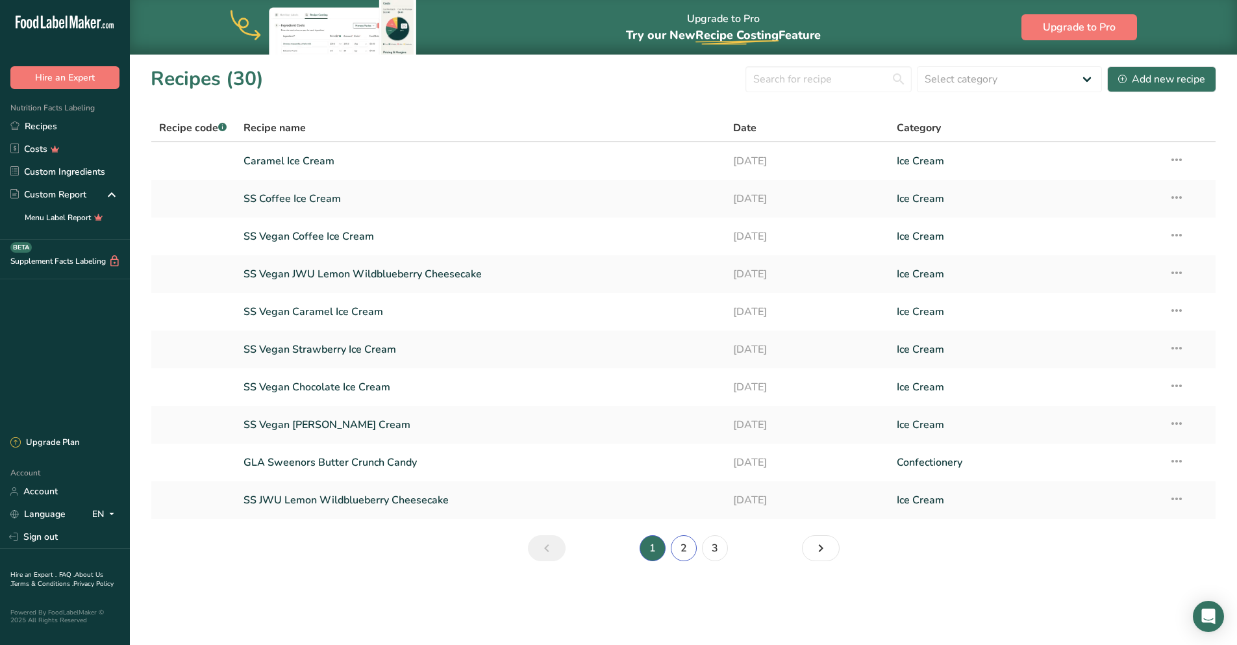
click at [684, 552] on link "2" at bounding box center [684, 548] width 26 height 26
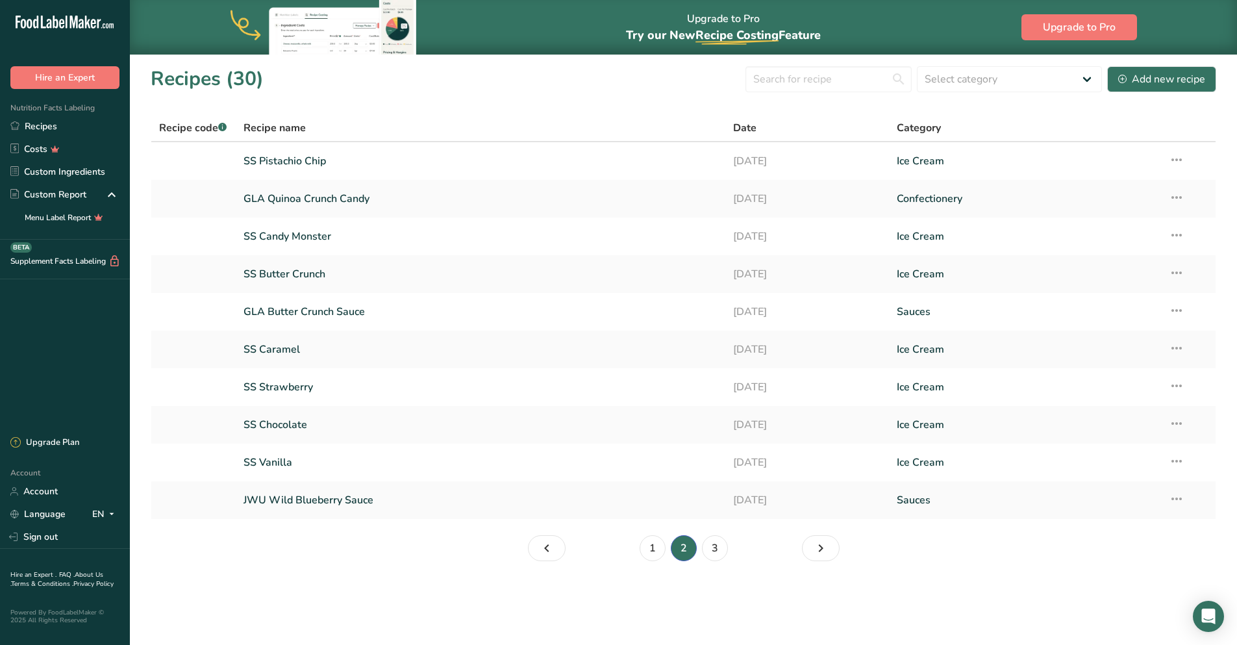
click at [302, 421] on link "SS Chocolate" at bounding box center [480, 424] width 474 height 27
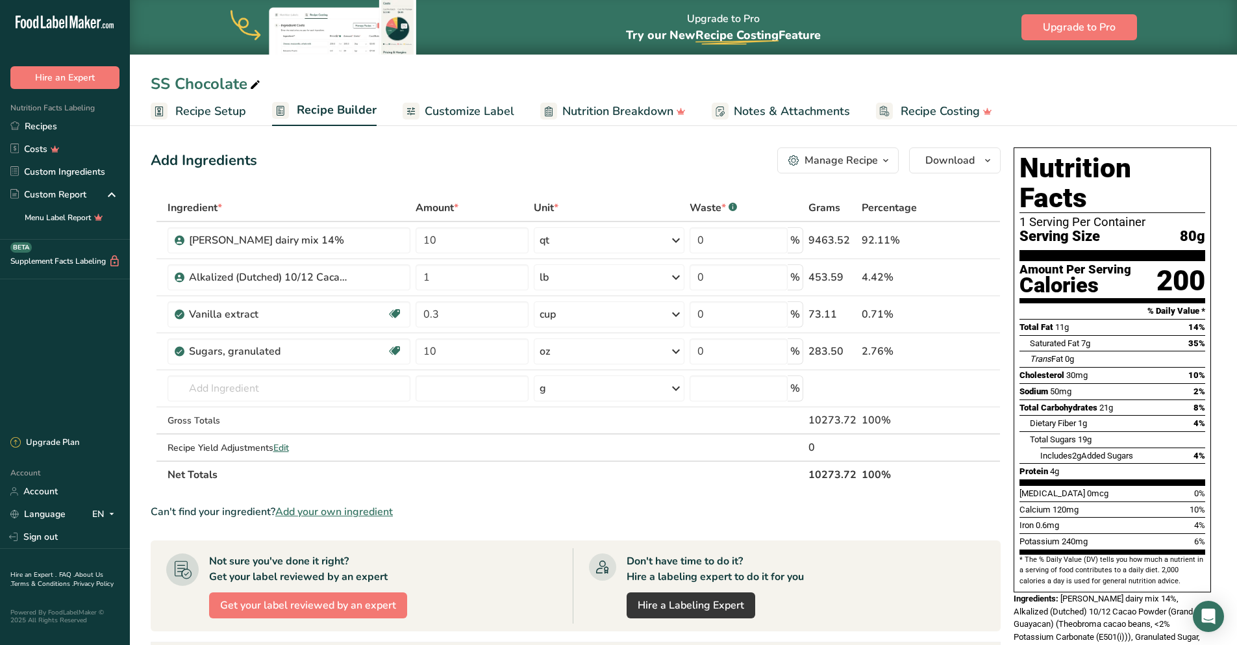
click at [496, 108] on span "Customize Label" at bounding box center [470, 112] width 90 height 18
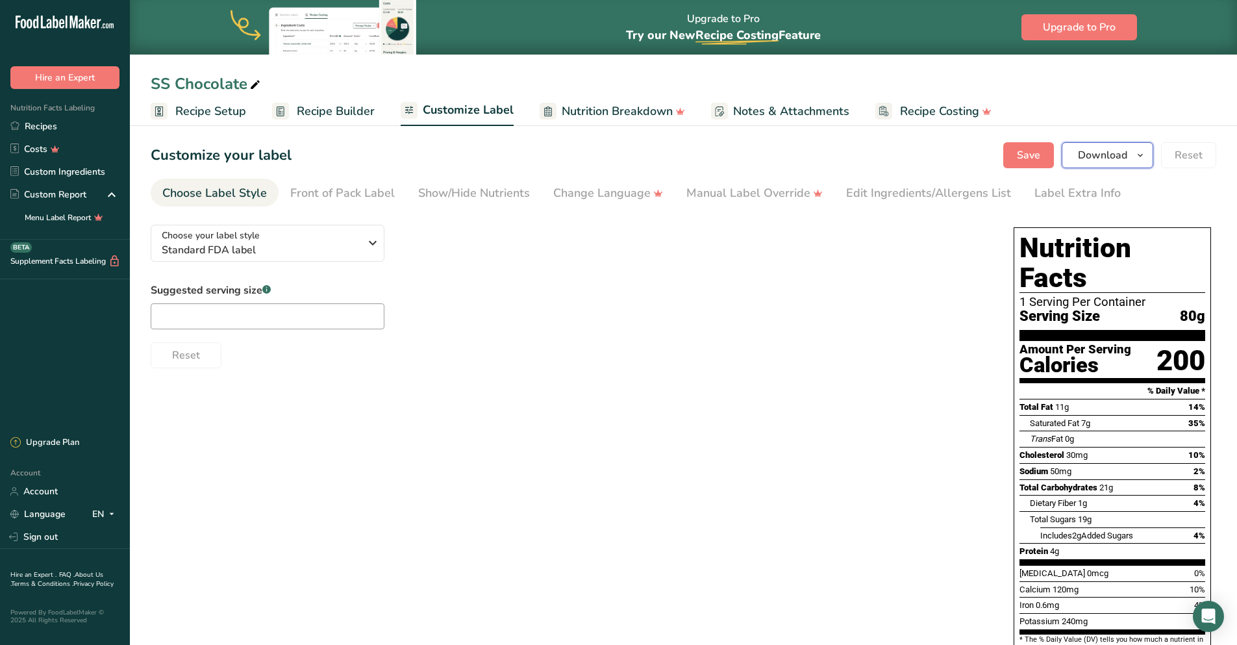
click at [1113, 156] on span "Download" at bounding box center [1102, 155] width 49 height 16
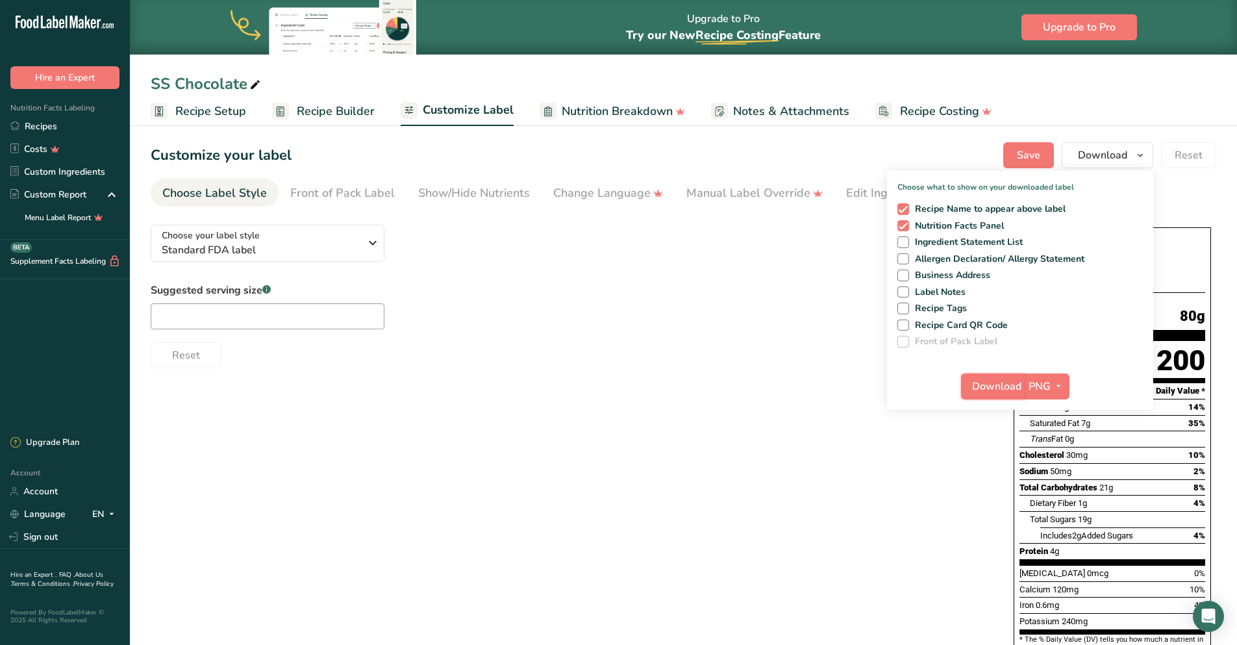
click at [1017, 384] on span "Download" at bounding box center [996, 386] width 49 height 16
drag, startPoint x: 48, startPoint y: 128, endPoint x: 78, endPoint y: 159, distance: 43.2
click at [48, 128] on link "Recipes" at bounding box center [65, 126] width 130 height 23
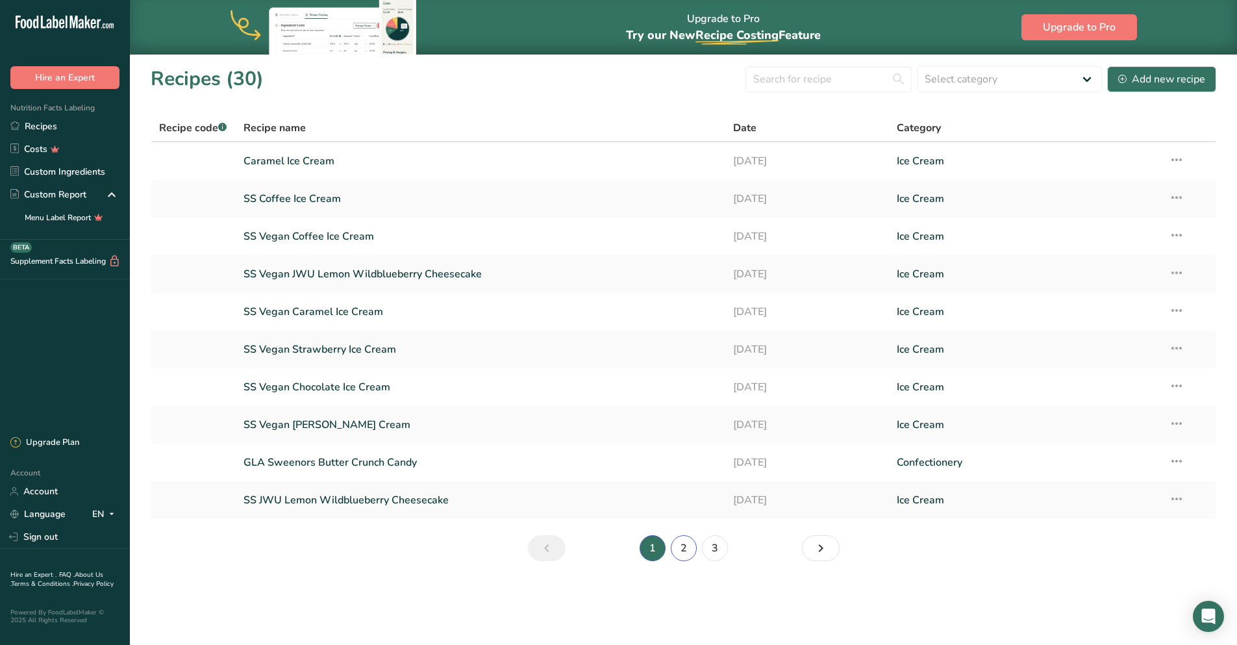
click at [685, 544] on link "2" at bounding box center [684, 548] width 26 height 26
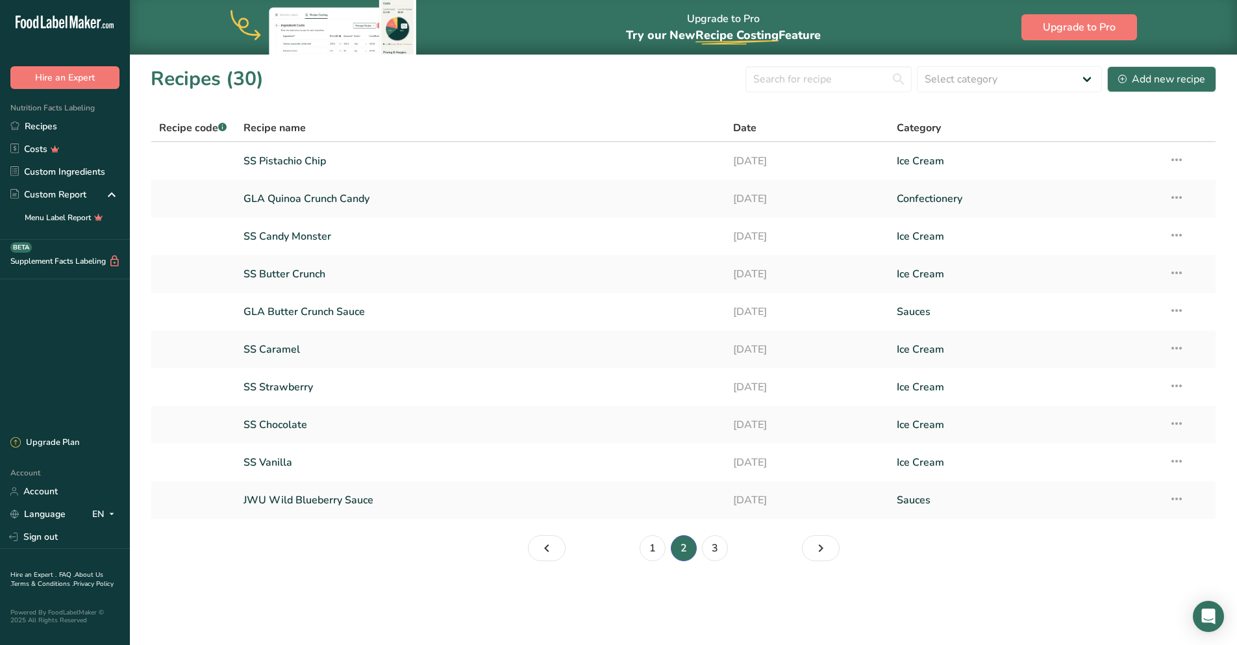
click at [279, 463] on link "SS Vanilla" at bounding box center [480, 462] width 474 height 27
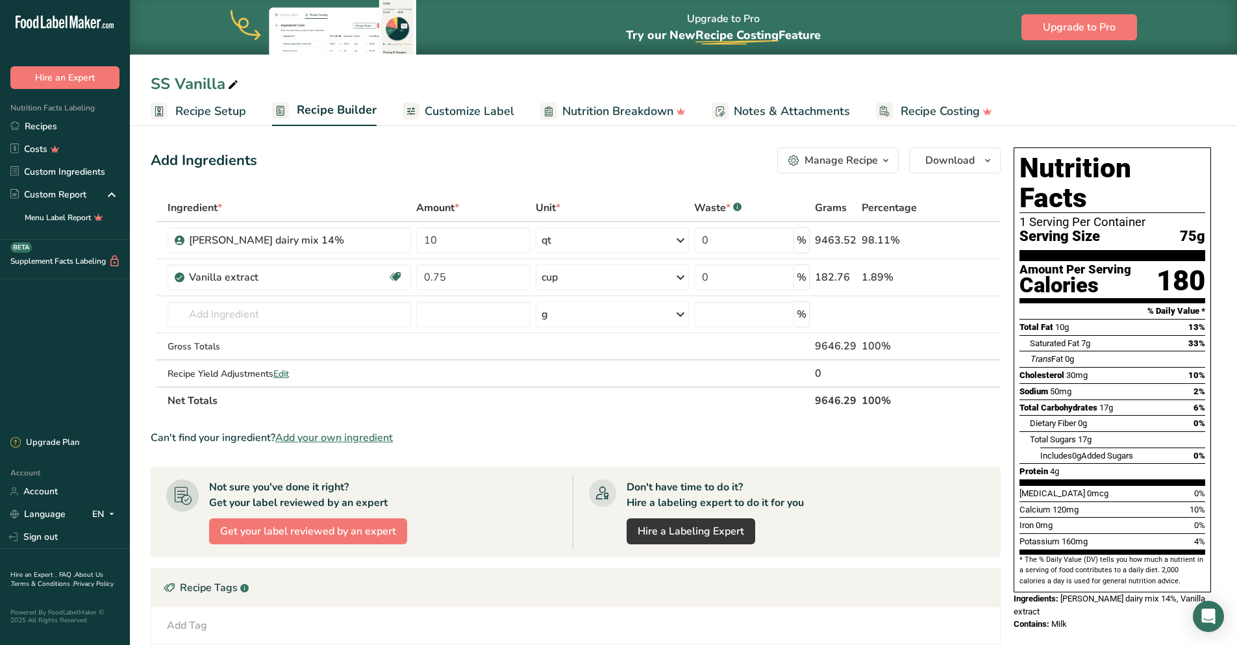
click at [489, 110] on span "Customize Label" at bounding box center [470, 112] width 90 height 18
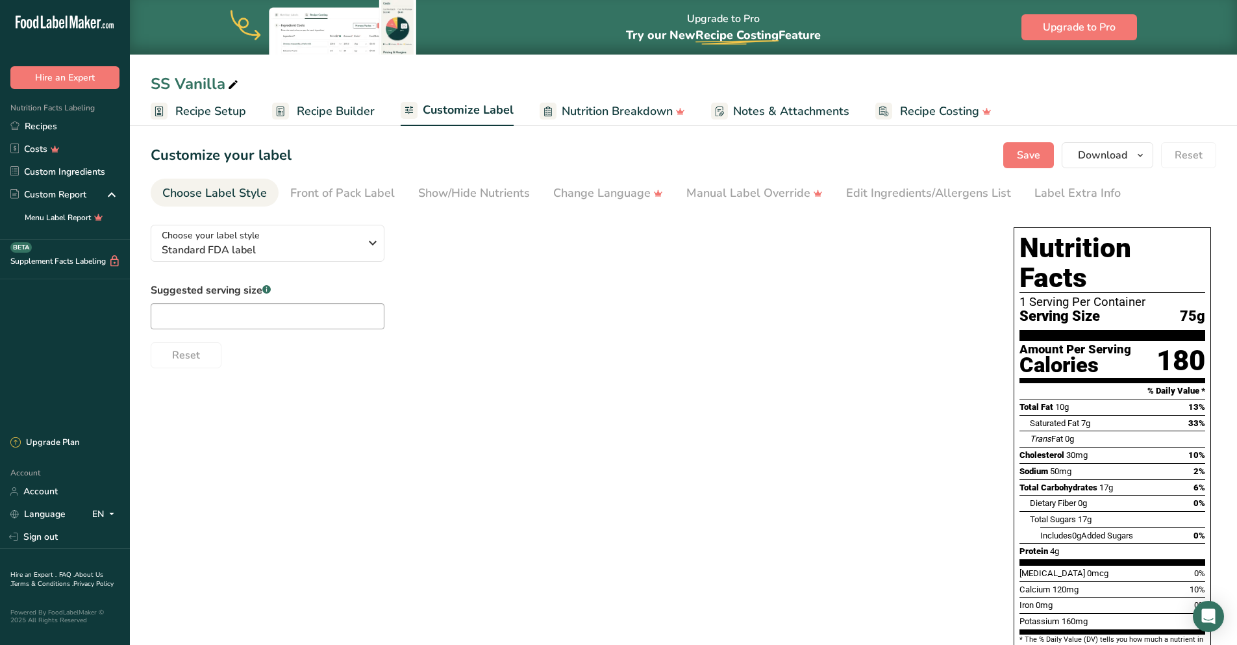
click at [1107, 133] on section "Customize your label Save Download Choose what to show on your downloaded label…" at bounding box center [683, 432] width 1107 height 622
click at [1104, 154] on span "Download" at bounding box center [1102, 155] width 49 height 16
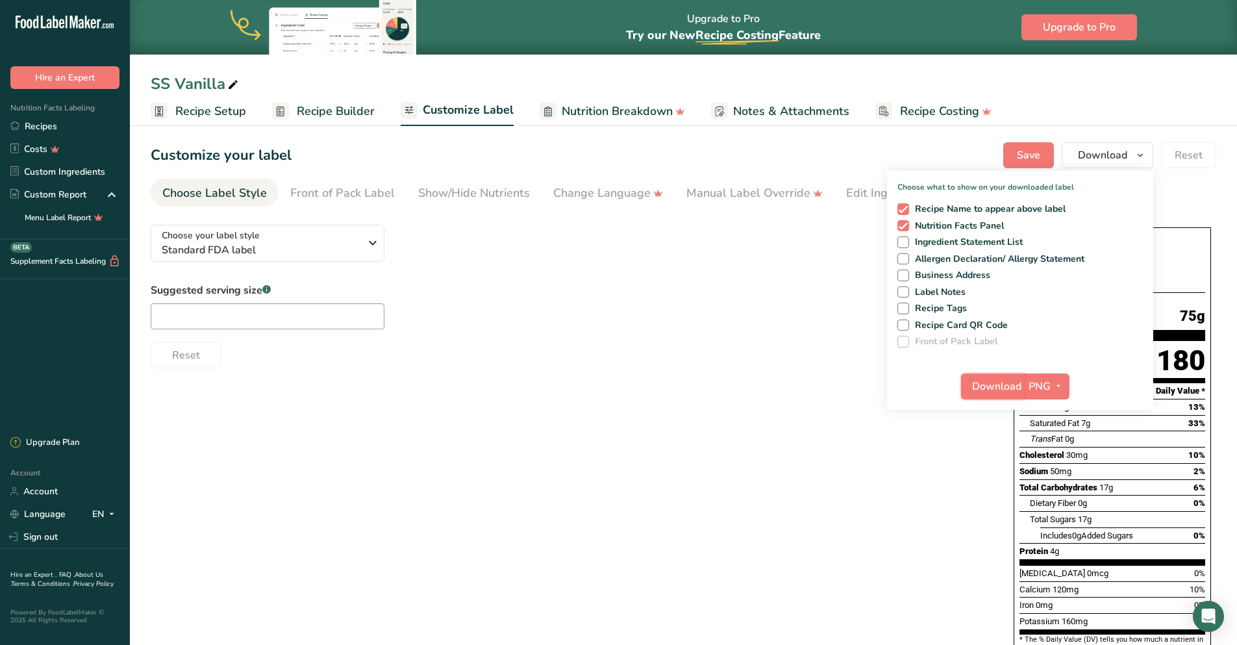
click at [1018, 379] on span "Download" at bounding box center [996, 386] width 49 height 16
